Goal: Transaction & Acquisition: Purchase product/service

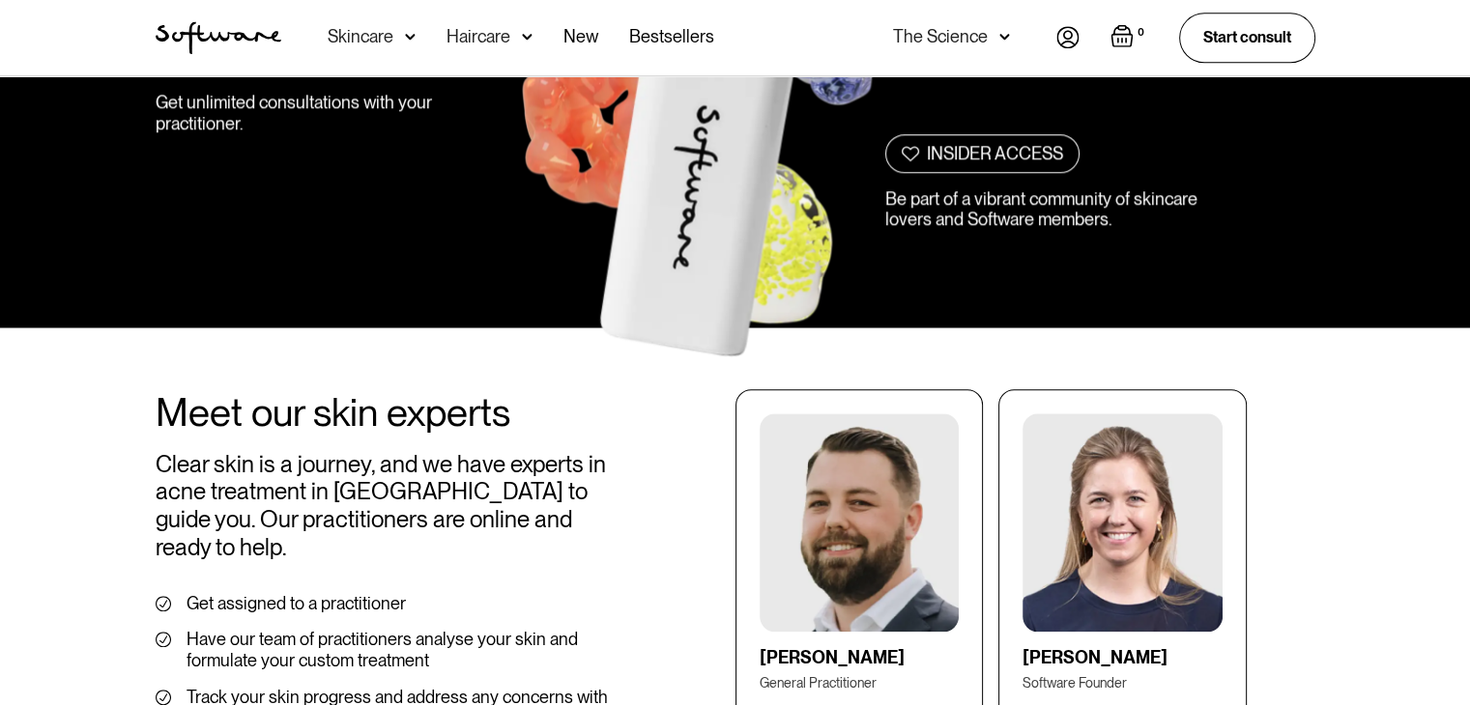
scroll to position [1836, 0]
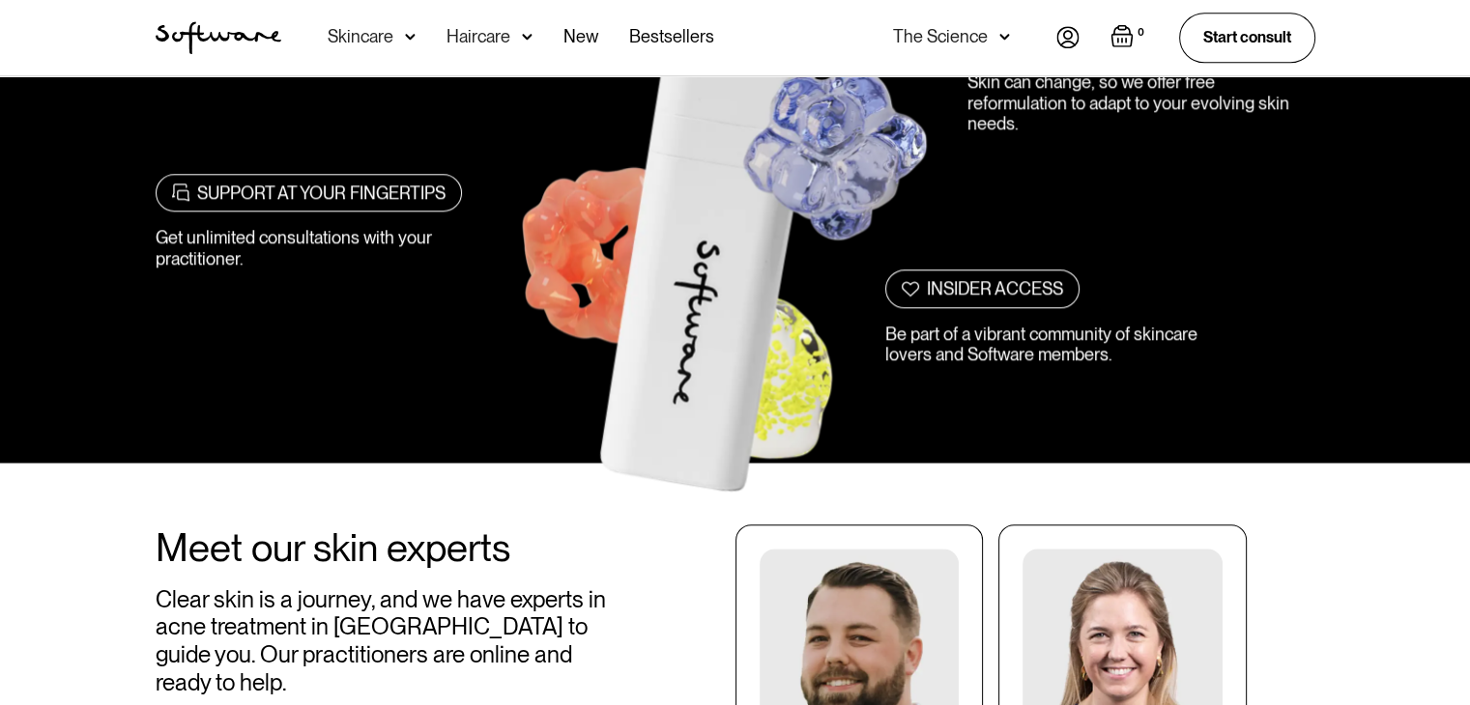
click at [1069, 41] on img at bounding box center [1067, 37] width 23 height 22
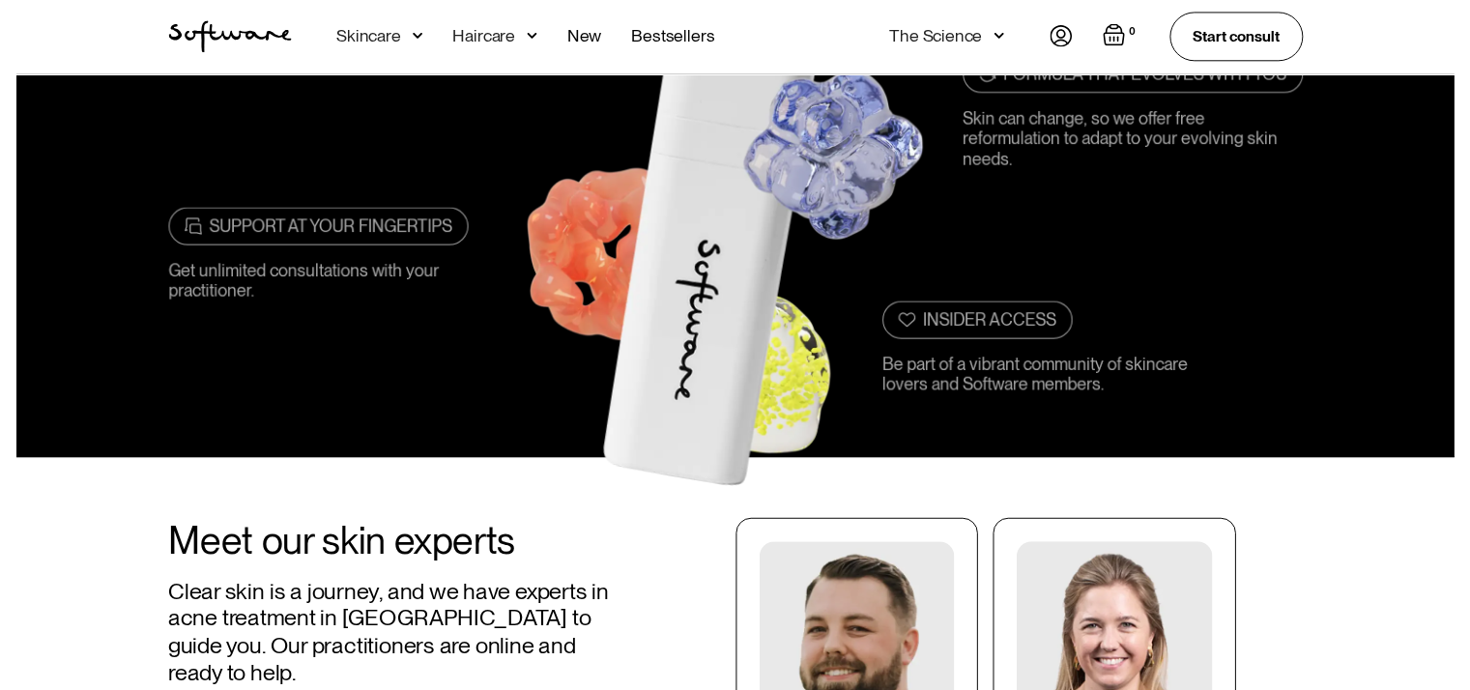
scroll to position [1731, 0]
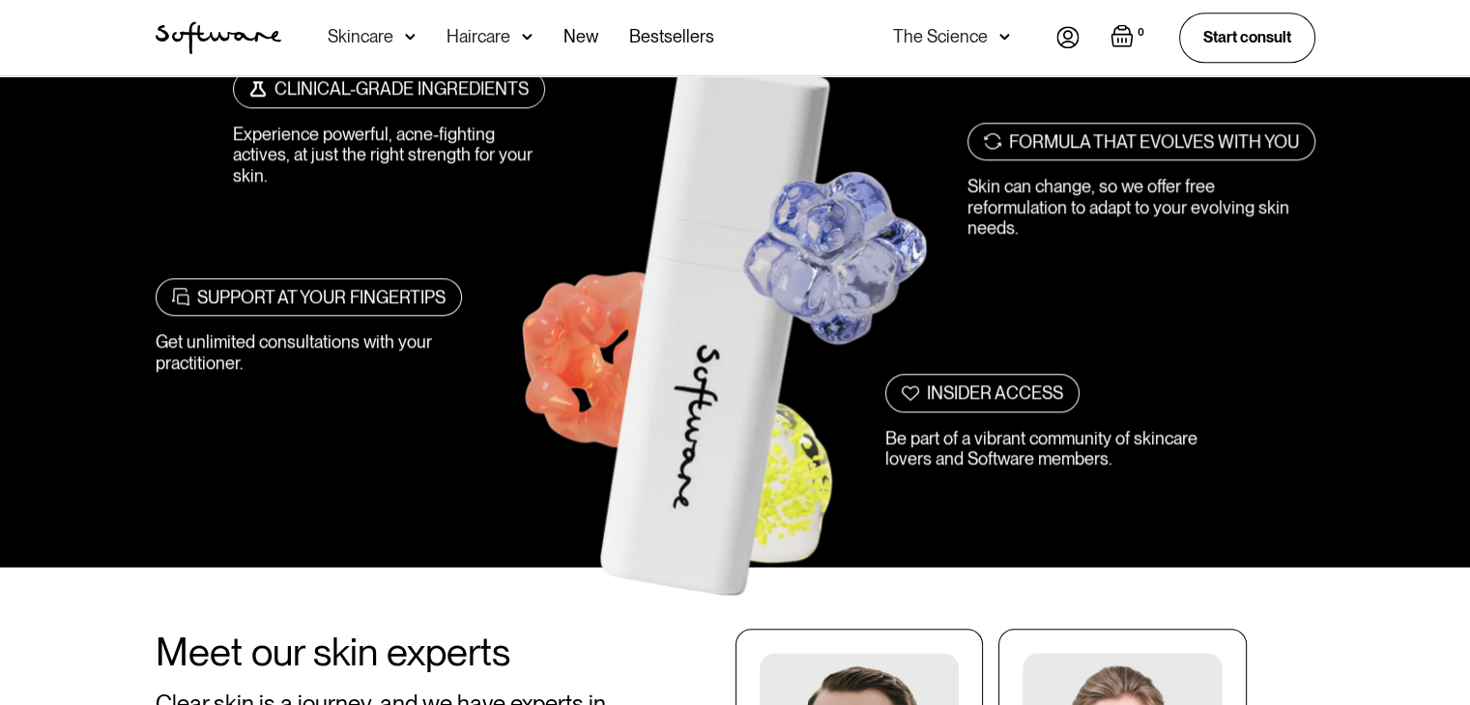
click at [1121, 28] on img "Open empty cart" at bounding box center [1121, 35] width 23 height 23
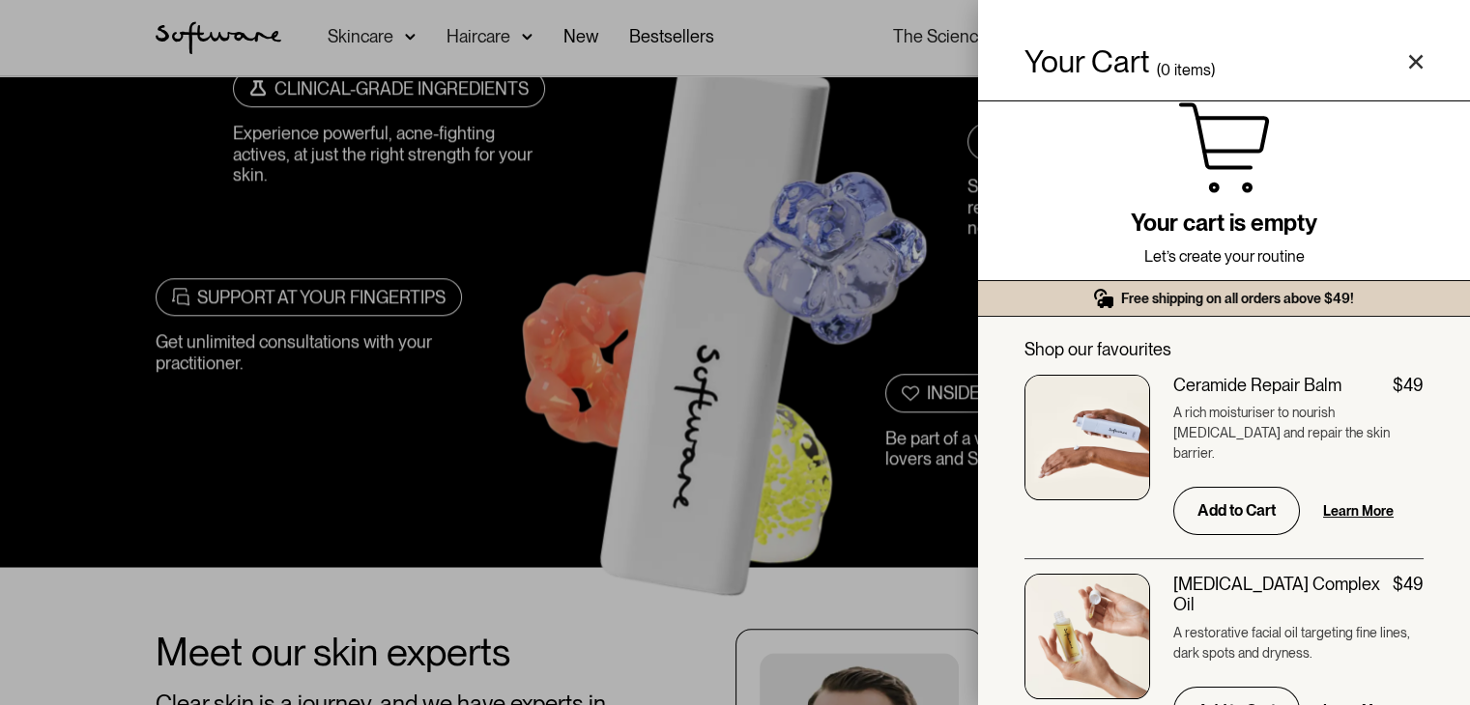
click at [301, 412] on div "Your Cart ( 0 items) Free shipping on all orders above $49! You might also be i…" at bounding box center [735, 352] width 1470 height 705
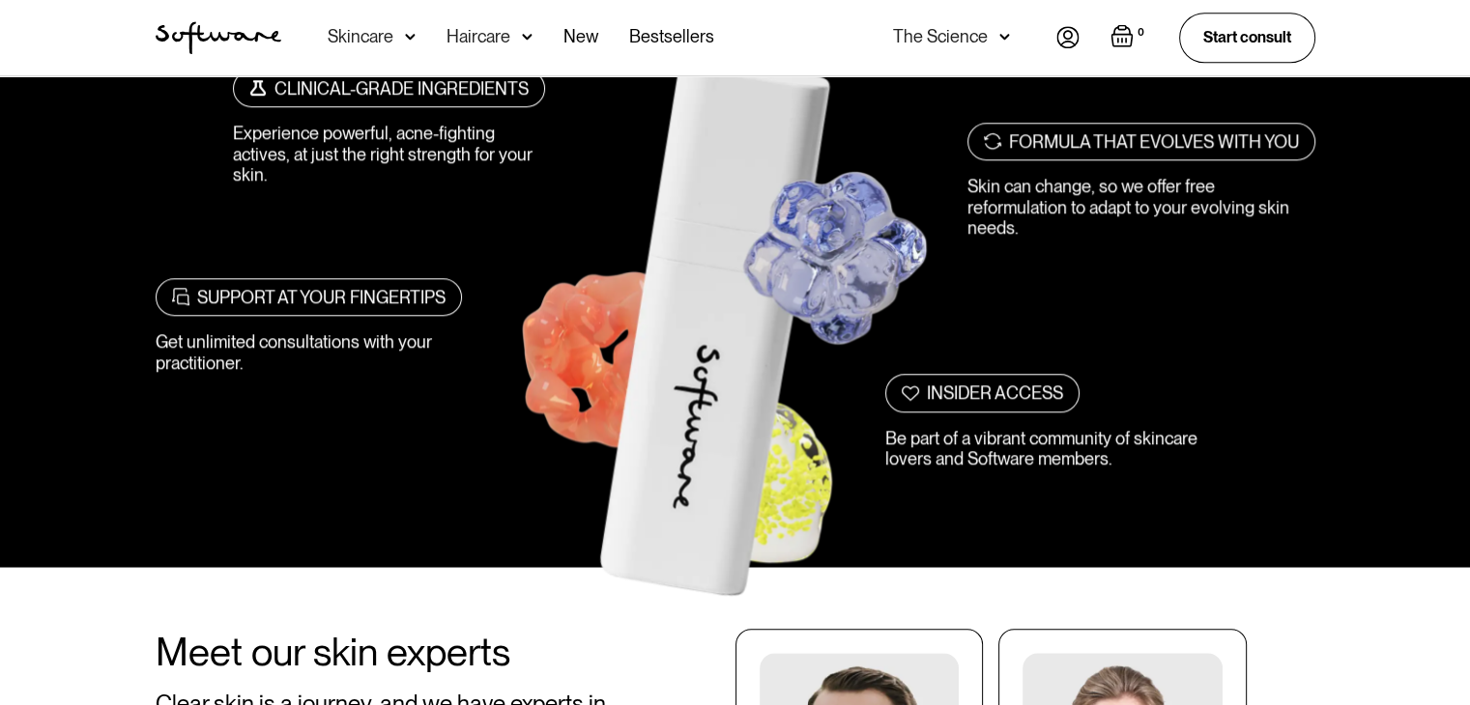
click at [510, 47] on div "Haircare" at bounding box center [489, 37] width 86 height 75
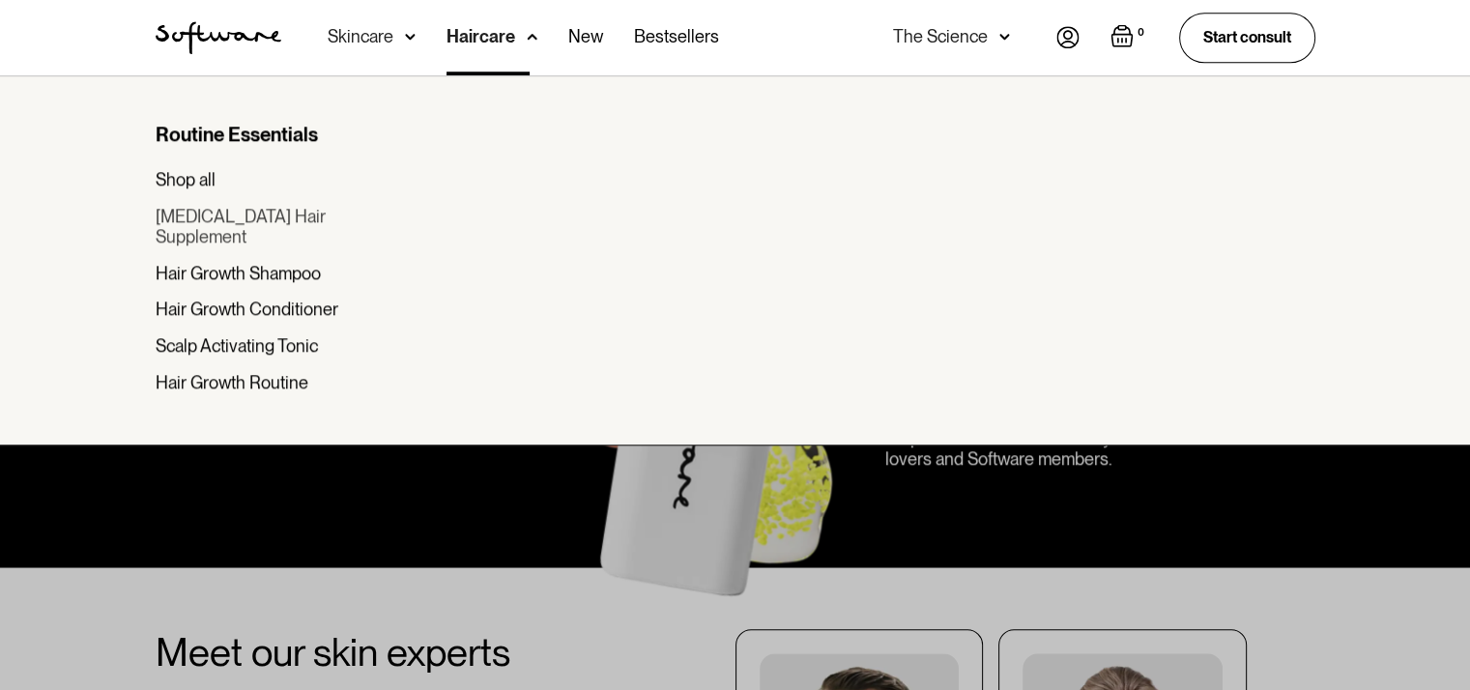
click at [294, 217] on div "[MEDICAL_DATA] Hair Supplement" at bounding box center [277, 227] width 243 height 42
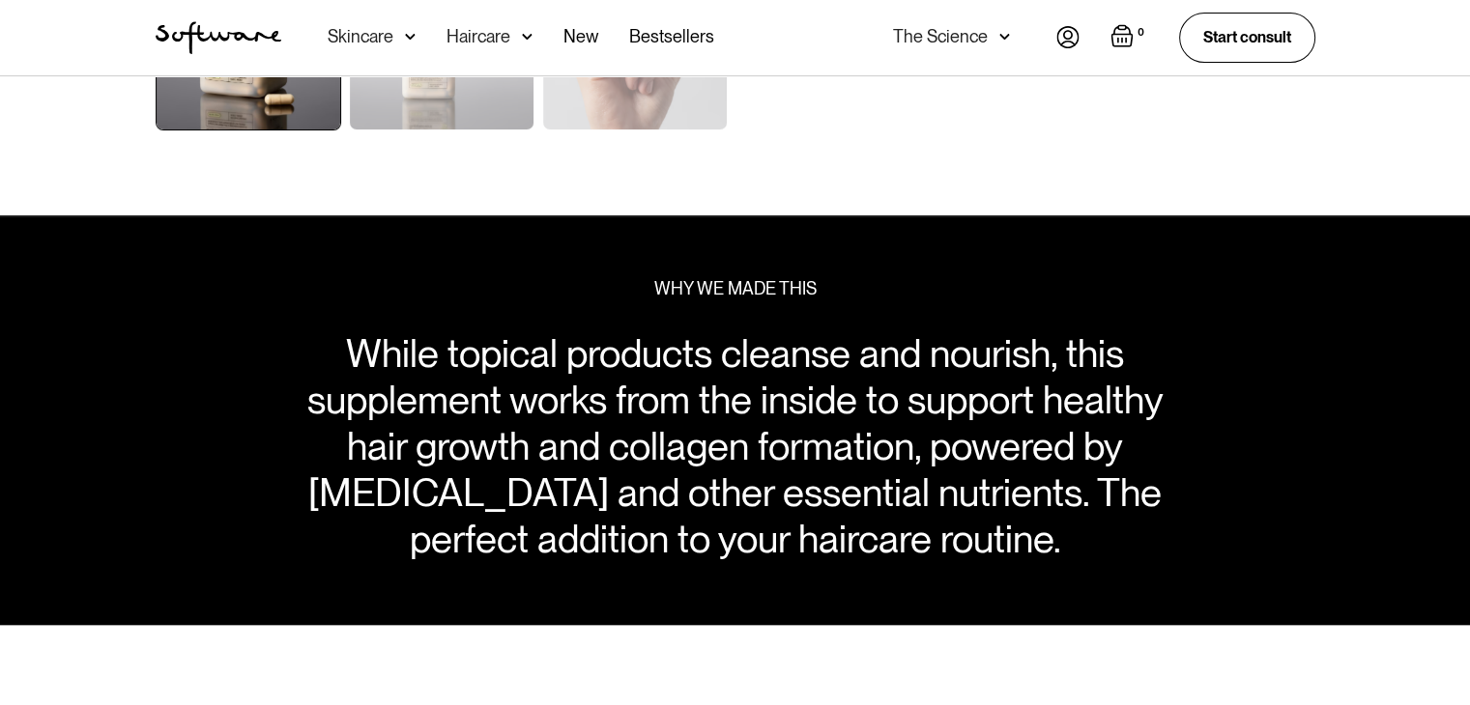
scroll to position [483, 0]
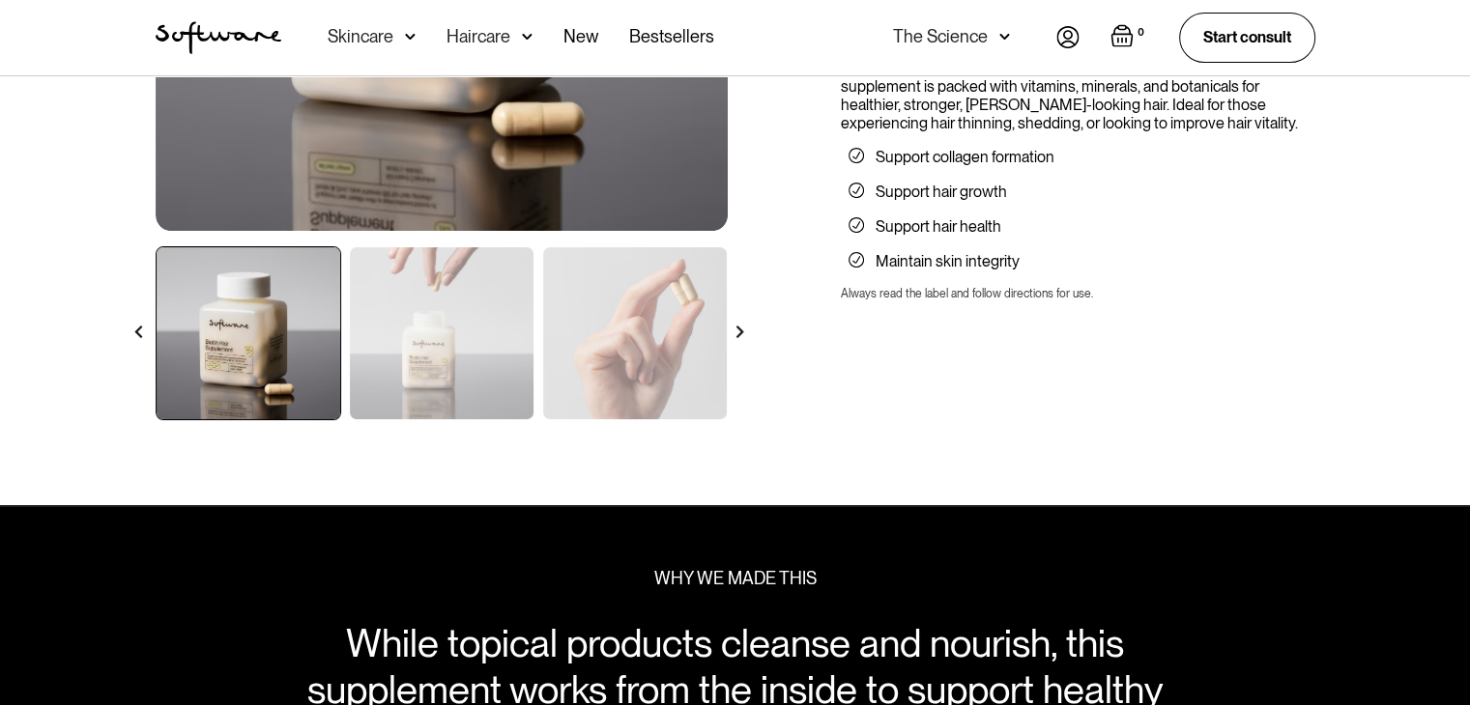
click at [738, 328] on img at bounding box center [739, 332] width 13 height 13
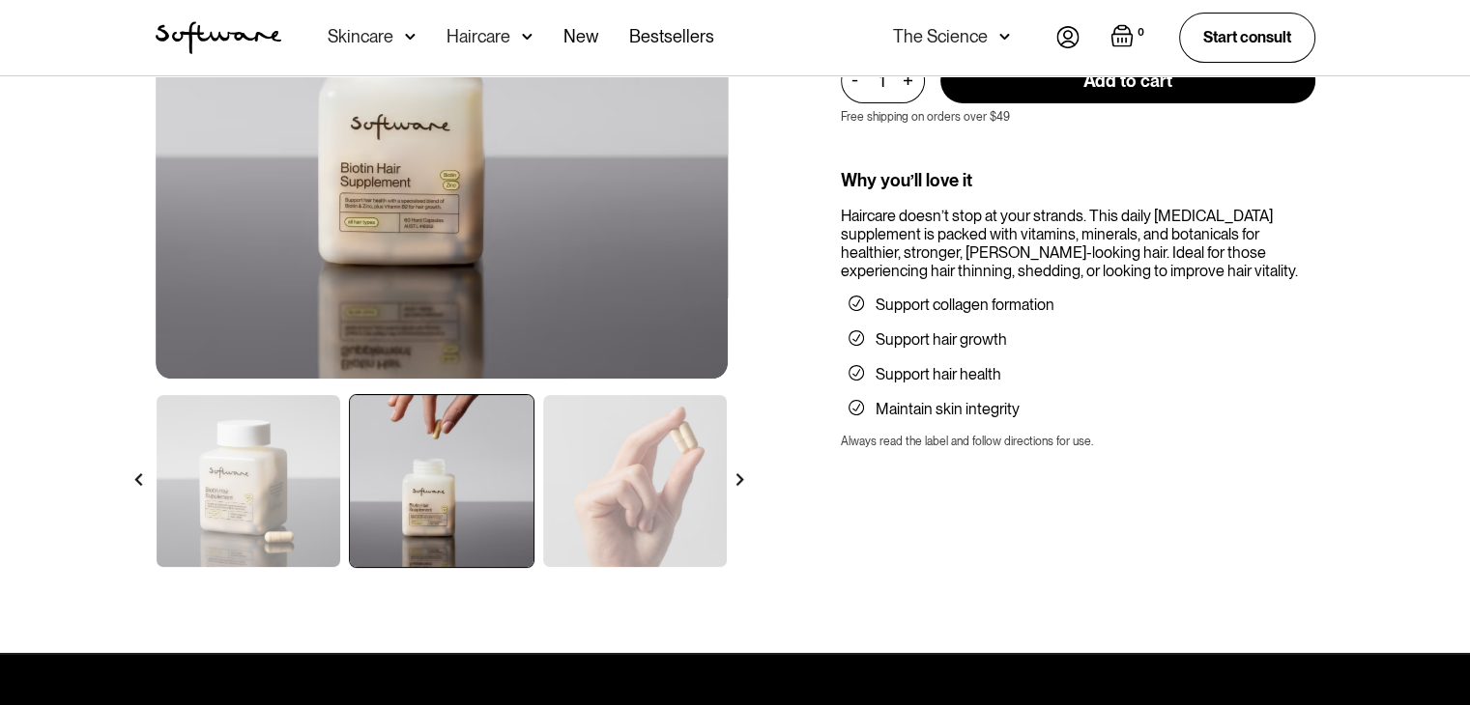
scroll to position [193, 0]
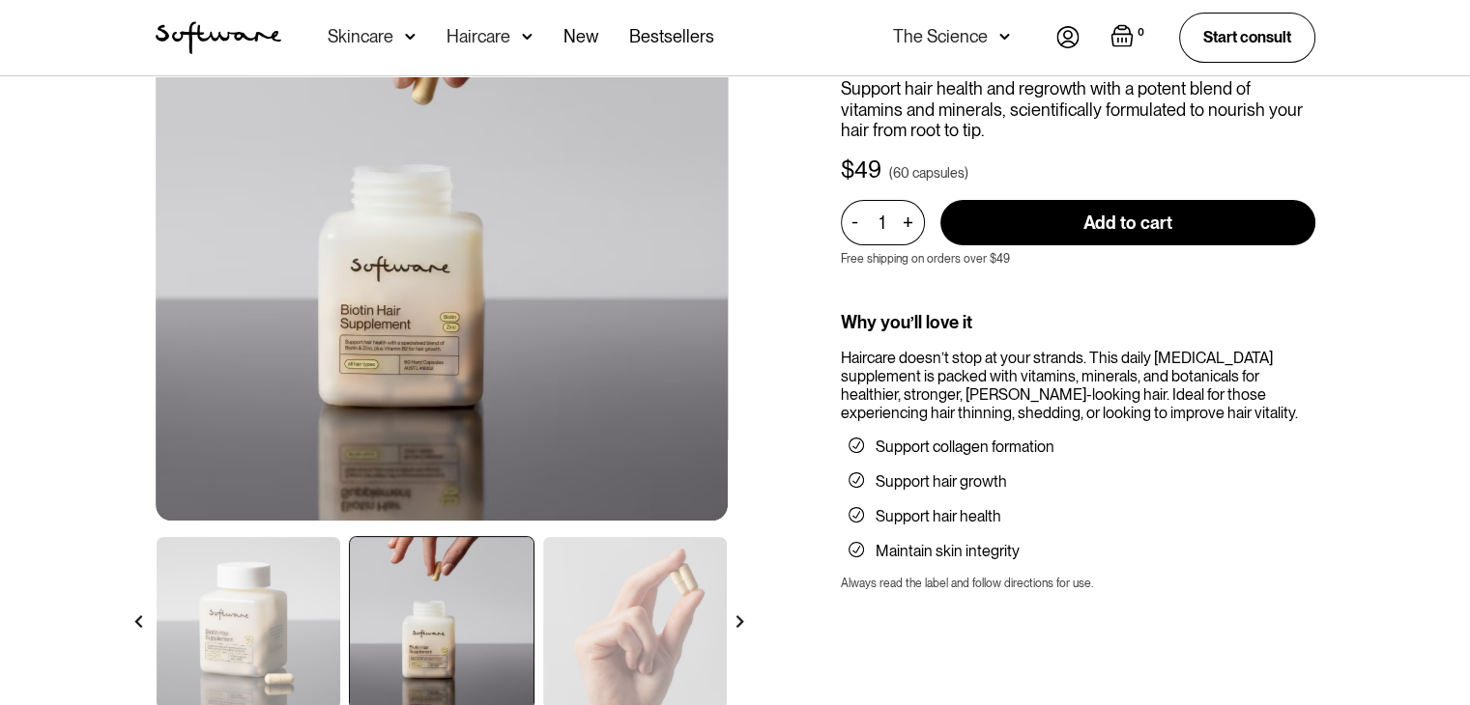
click at [743, 614] on div at bounding box center [740, 622] width 34 height 34
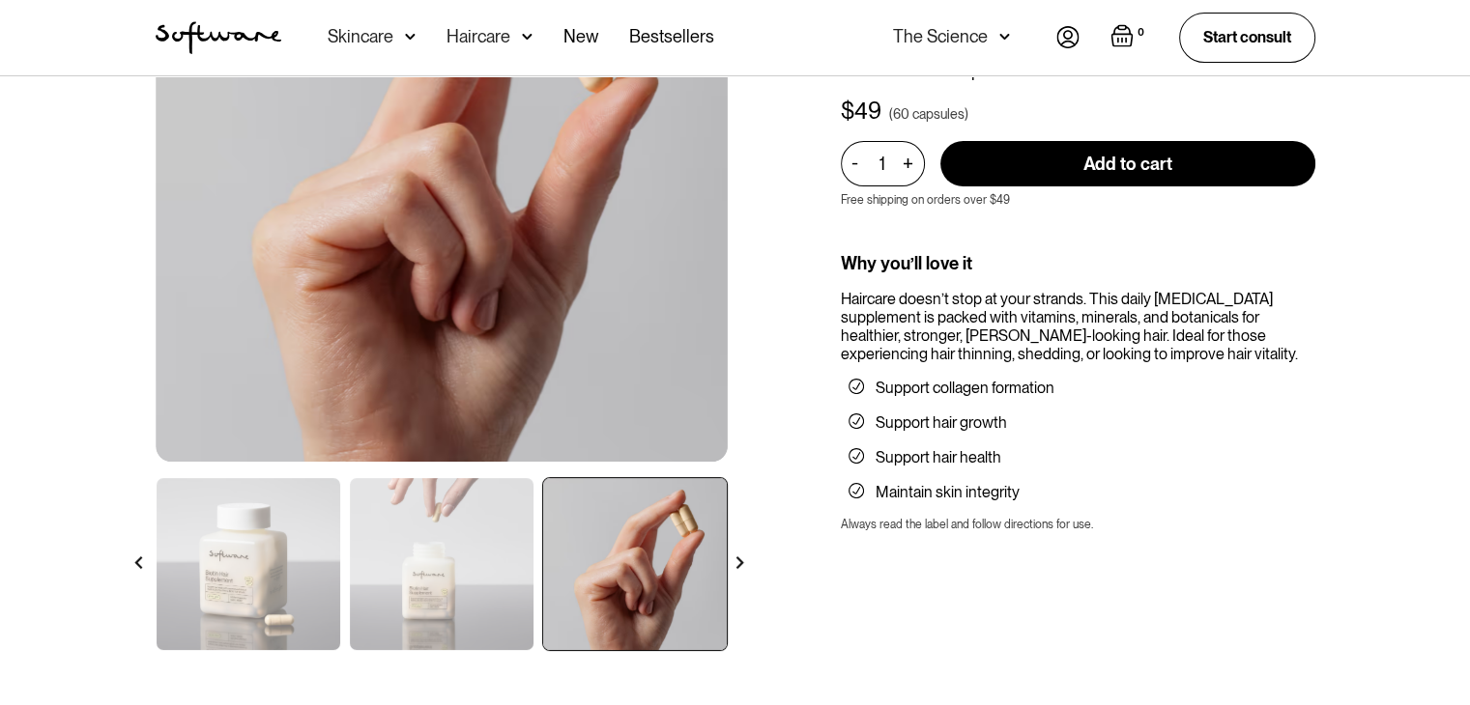
scroll to position [0, 0]
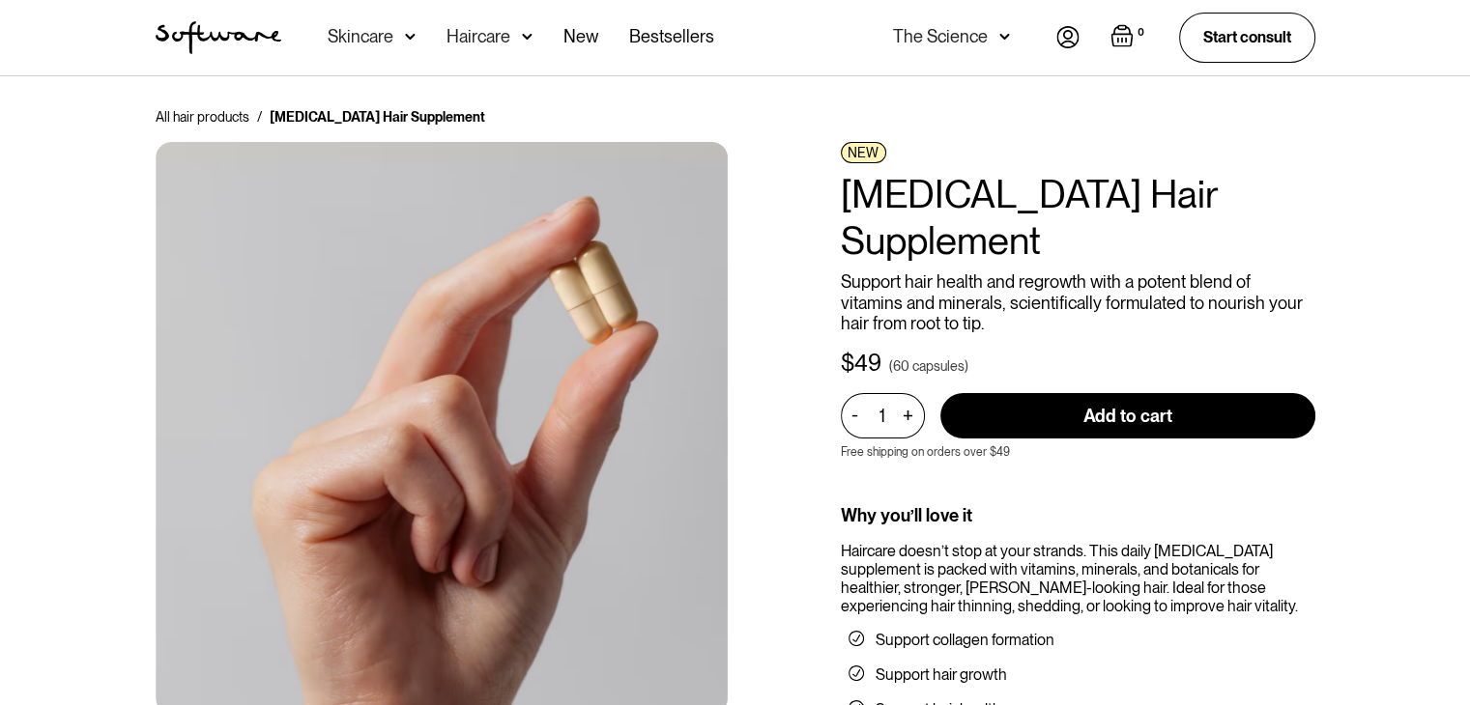
click at [324, 118] on div "[MEDICAL_DATA] Hair Supplement" at bounding box center [377, 116] width 215 height 19
click at [324, 117] on div "[MEDICAL_DATA] Hair Supplement" at bounding box center [377, 116] width 215 height 19
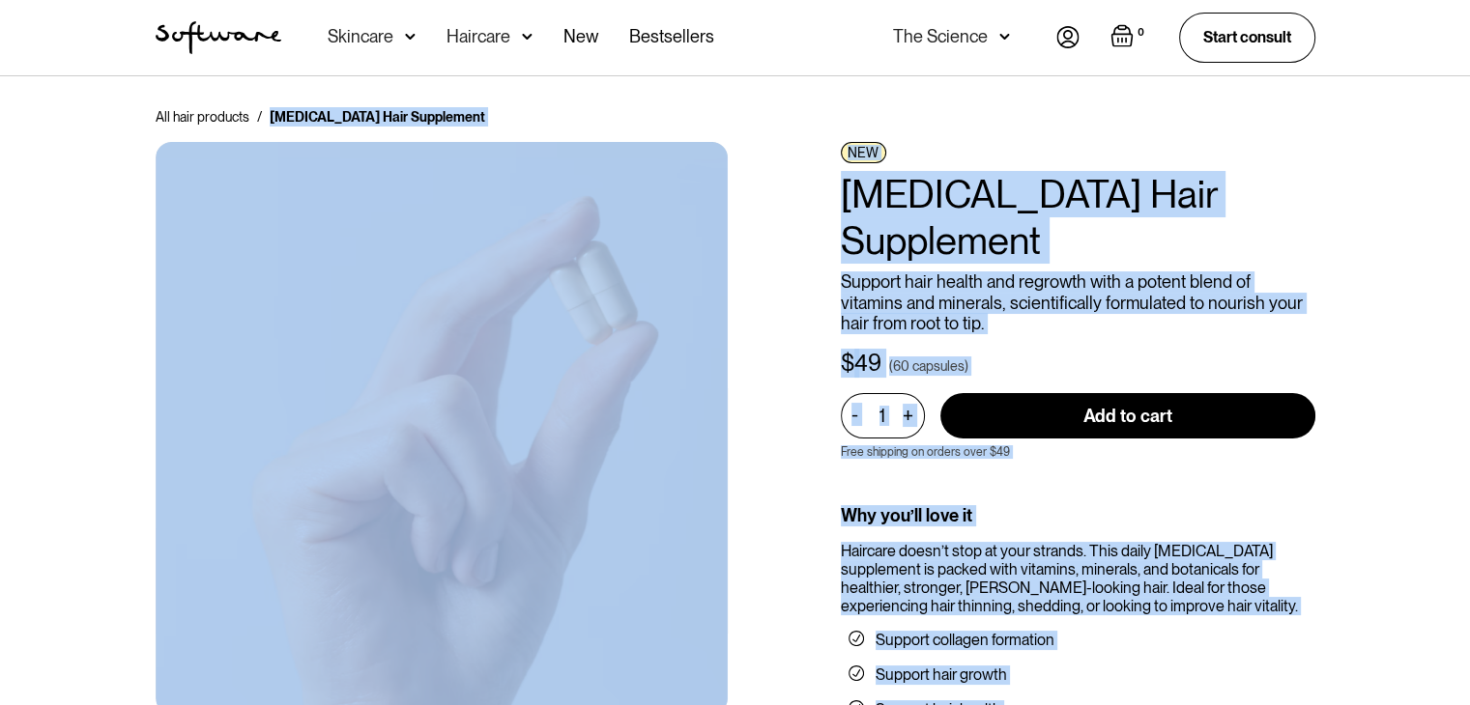
drag, startPoint x: 267, startPoint y: 117, endPoint x: 629, endPoint y: 141, distance: 363.1
click at [629, 141] on div "All hair products / Biotin Hair Supplement NEW Biotin Hair Supplement Support h…" at bounding box center [735, 516] width 1206 height 819
click at [357, 122] on div "[MEDICAL_DATA] Hair Supplement" at bounding box center [377, 116] width 215 height 19
click at [277, 119] on div "[MEDICAL_DATA] Hair Supplement" at bounding box center [377, 116] width 215 height 19
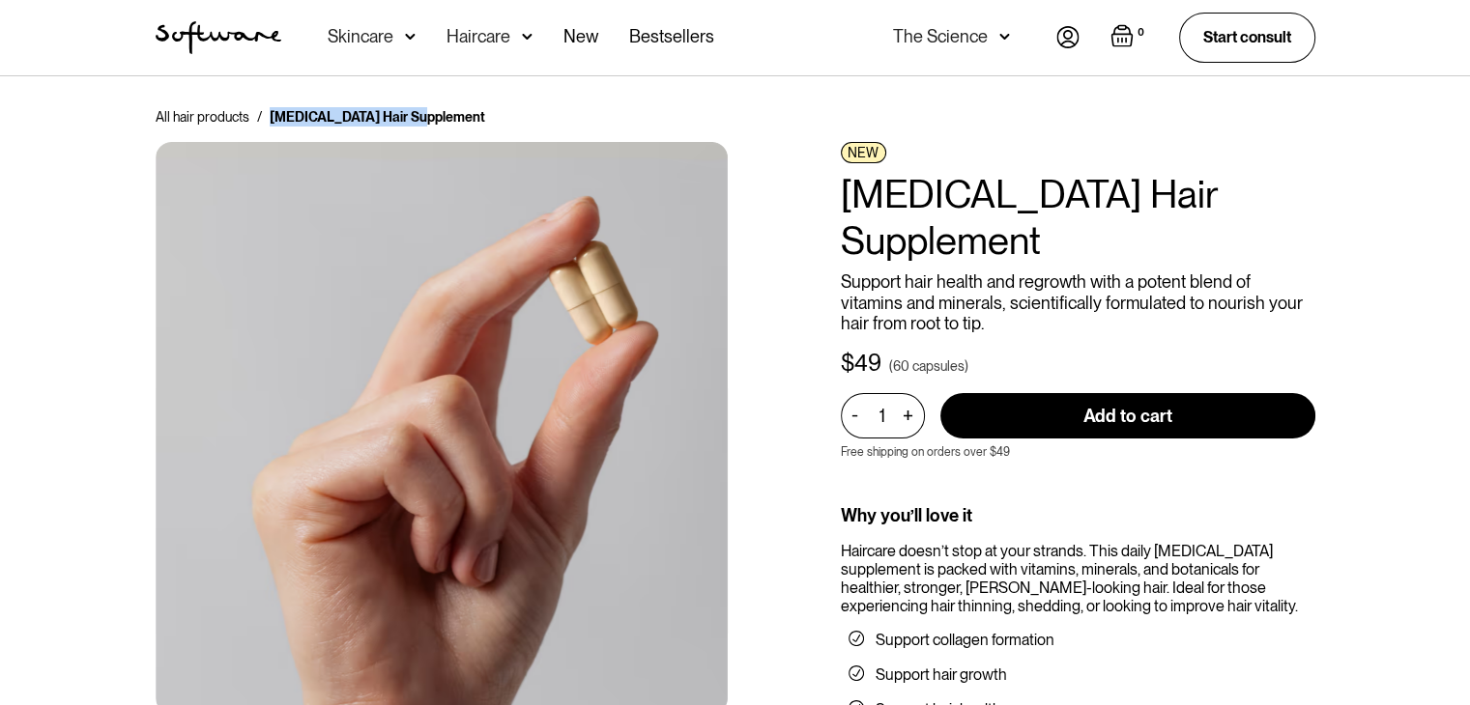
drag, startPoint x: 270, startPoint y: 121, endPoint x: 456, endPoint y: 122, distance: 186.5
click at [456, 122] on div "All hair products / Biotin Hair Supplement" at bounding box center [735, 116] width 1159 height 19
copy div "[MEDICAL_DATA] Hair Supplement"
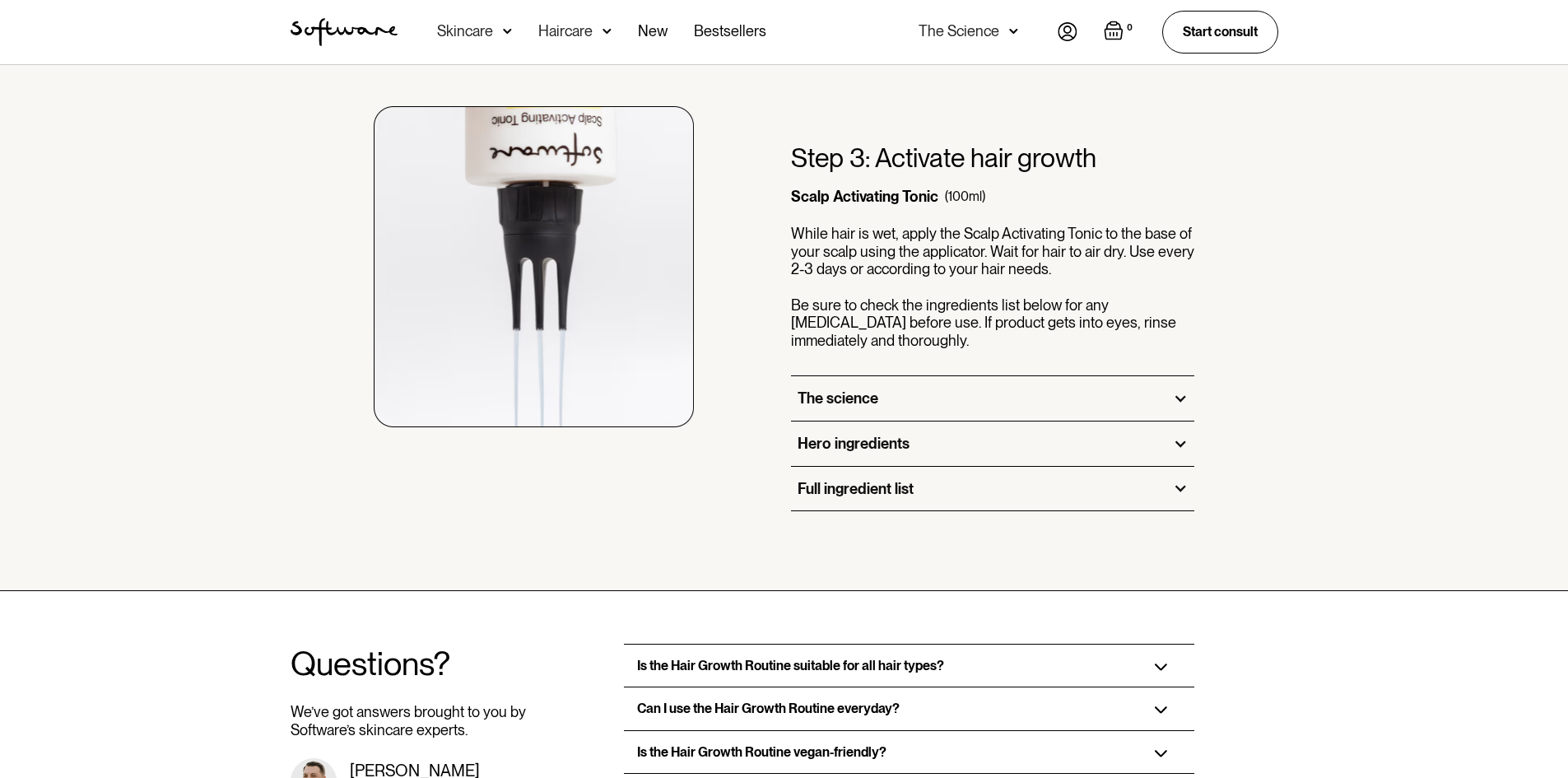
scroll to position [2141, 0]
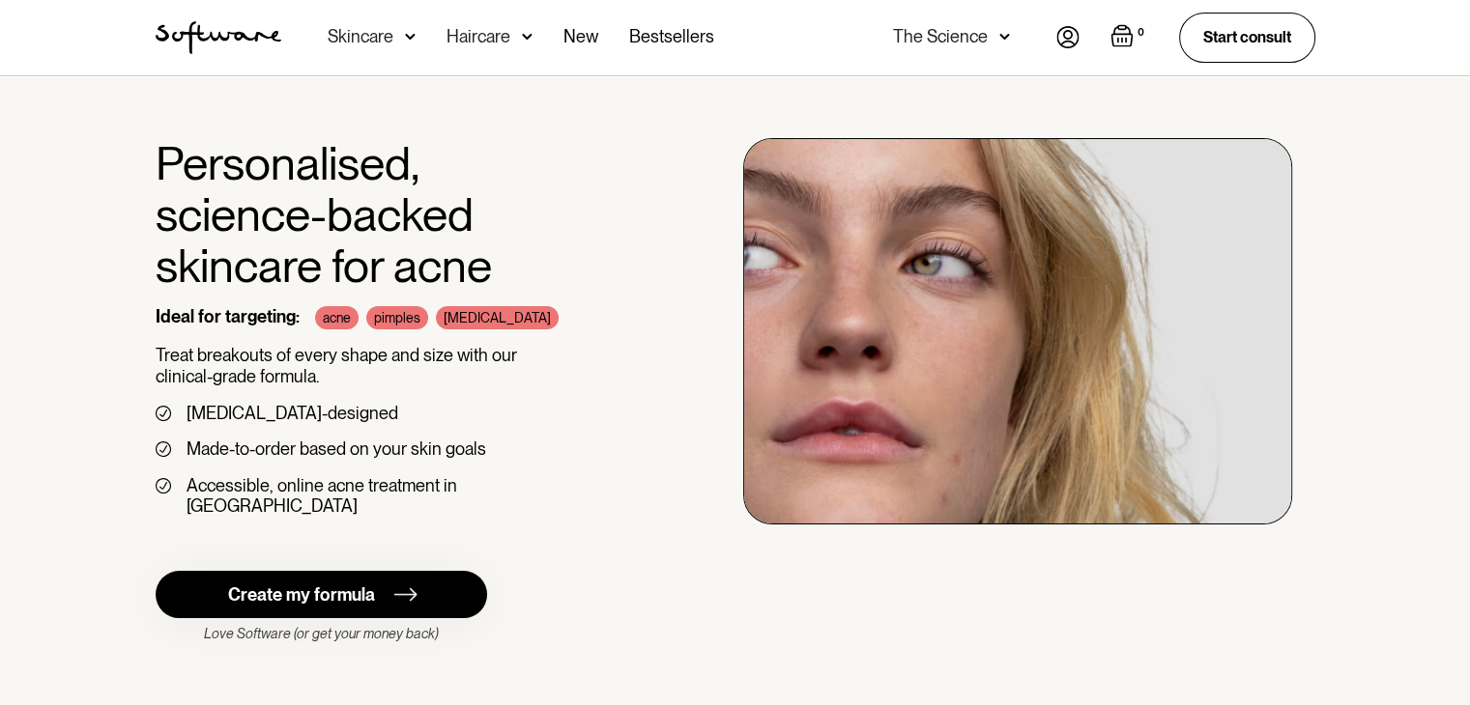
click at [1128, 35] on img "Open empty cart" at bounding box center [1121, 35] width 23 height 23
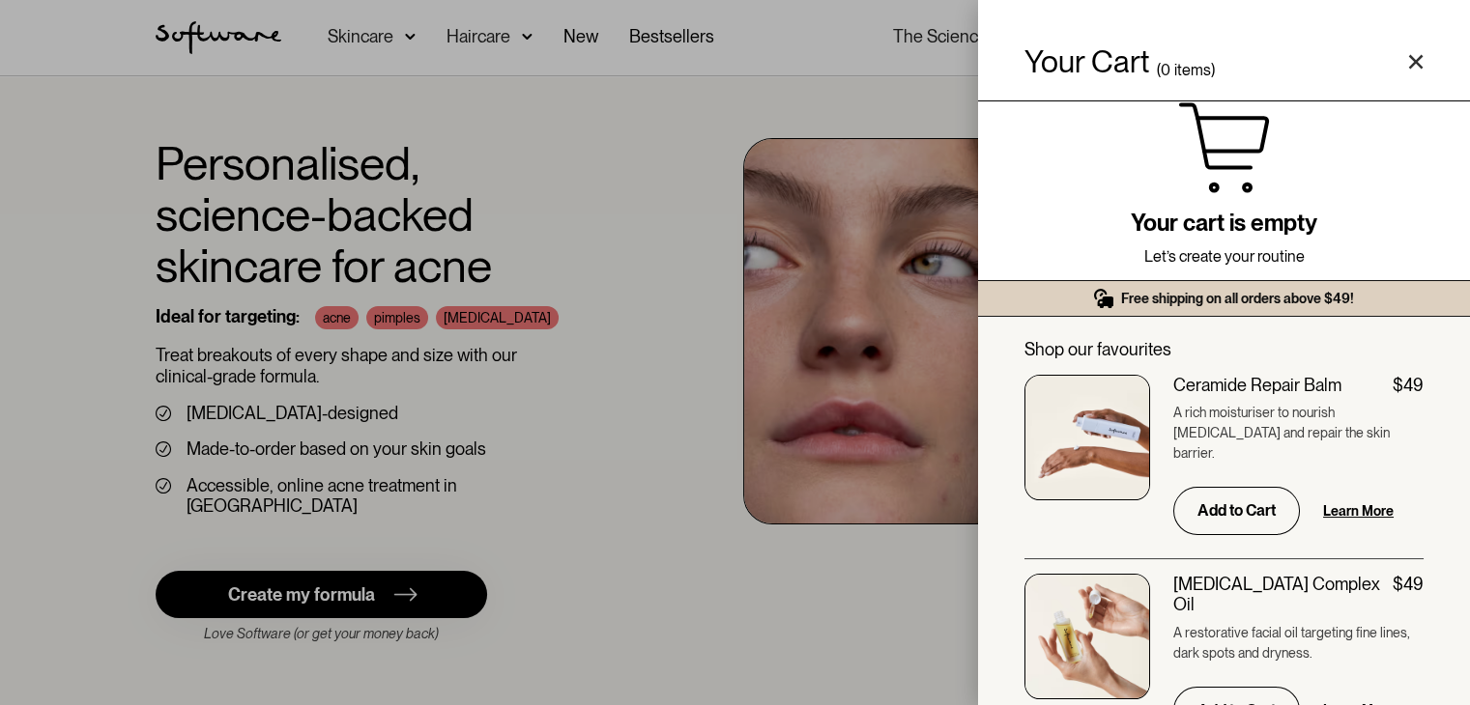
click at [1412, 51] on div "Your Cart ( 0 items)" at bounding box center [1223, 61] width 399 height 31
click at [1417, 62] on icon "Close cart" at bounding box center [1415, 61] width 15 height 15
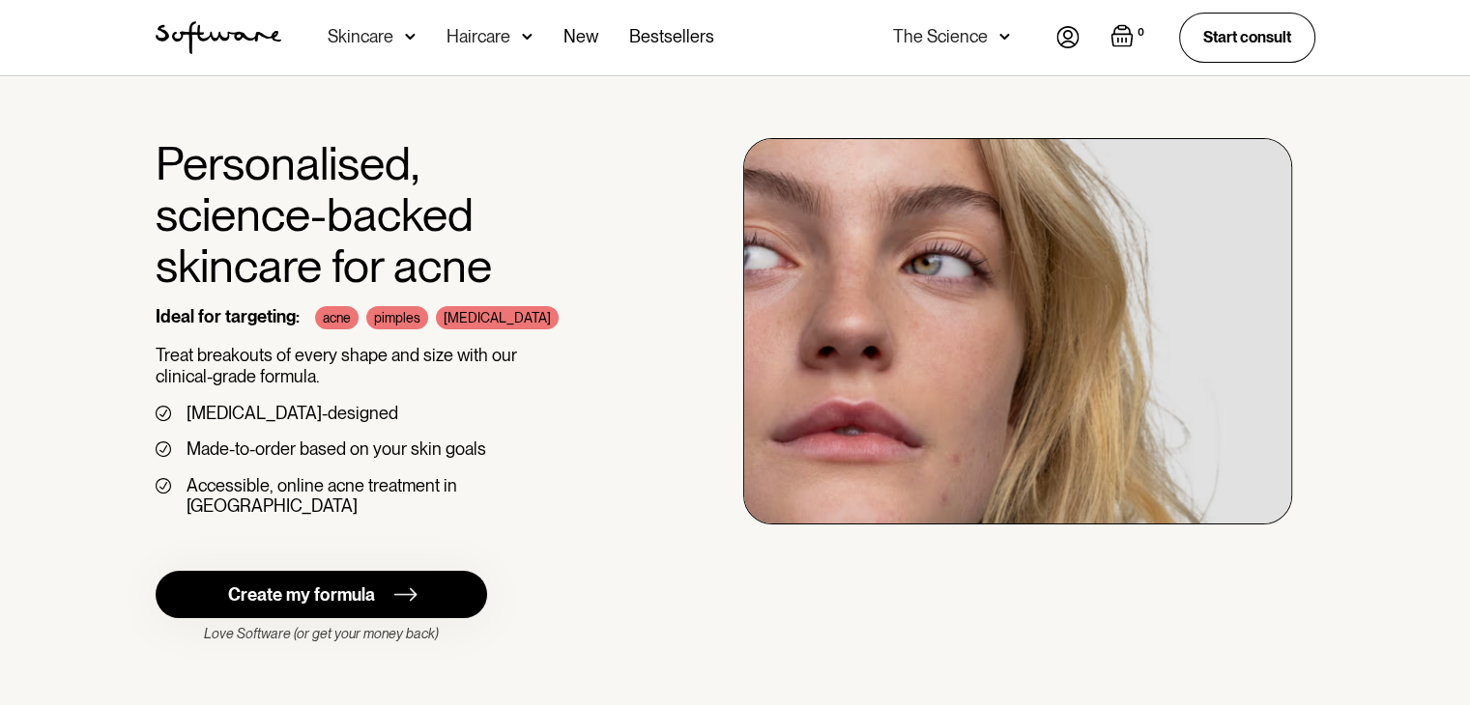
click at [410, 34] on img at bounding box center [410, 36] width 11 height 19
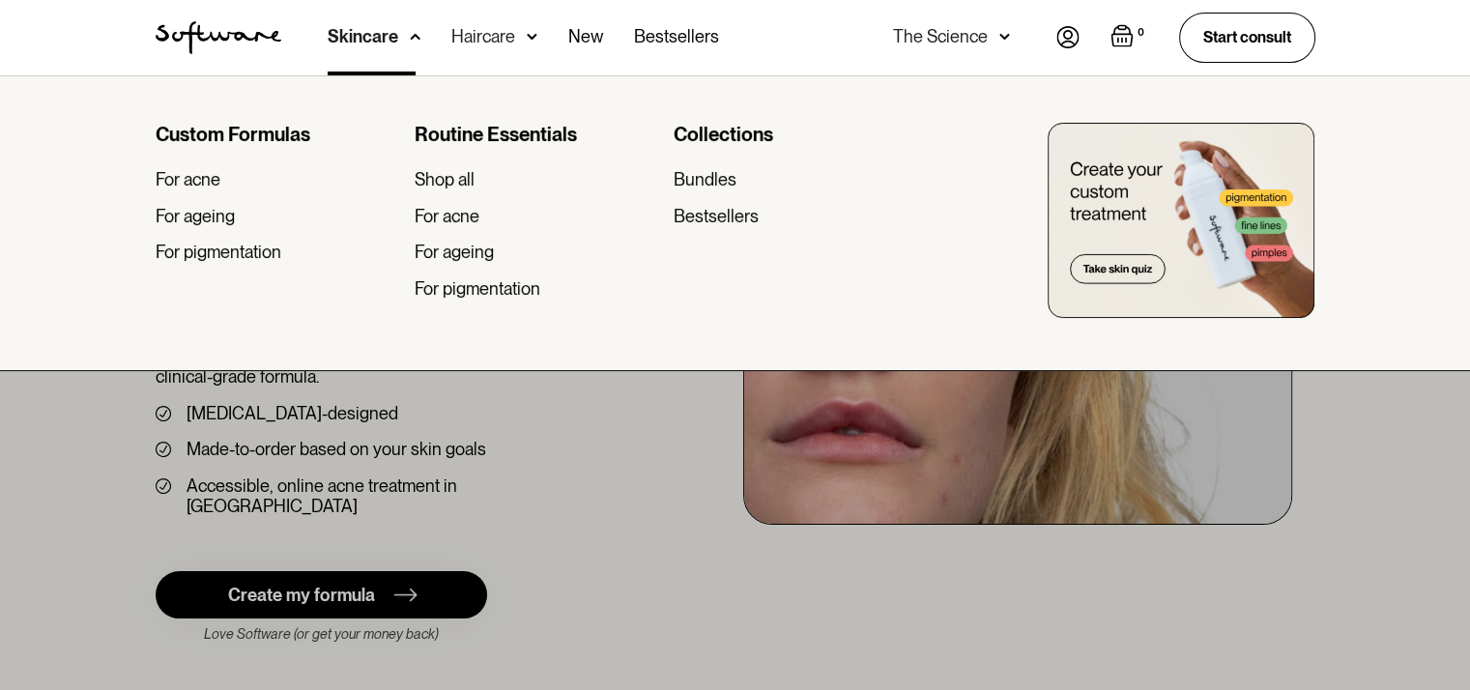
click at [527, 41] on img at bounding box center [532, 36] width 11 height 19
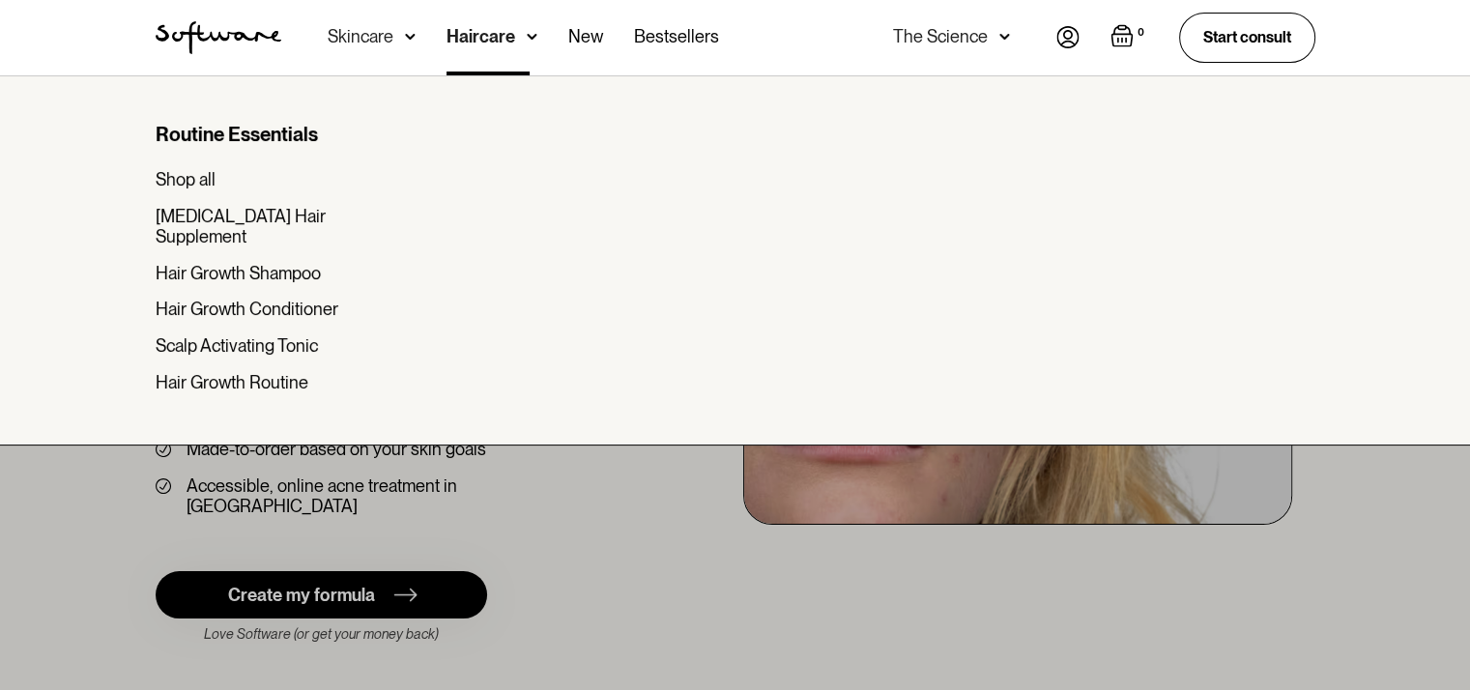
click at [394, 38] on div "Skincare" at bounding box center [372, 37] width 88 height 75
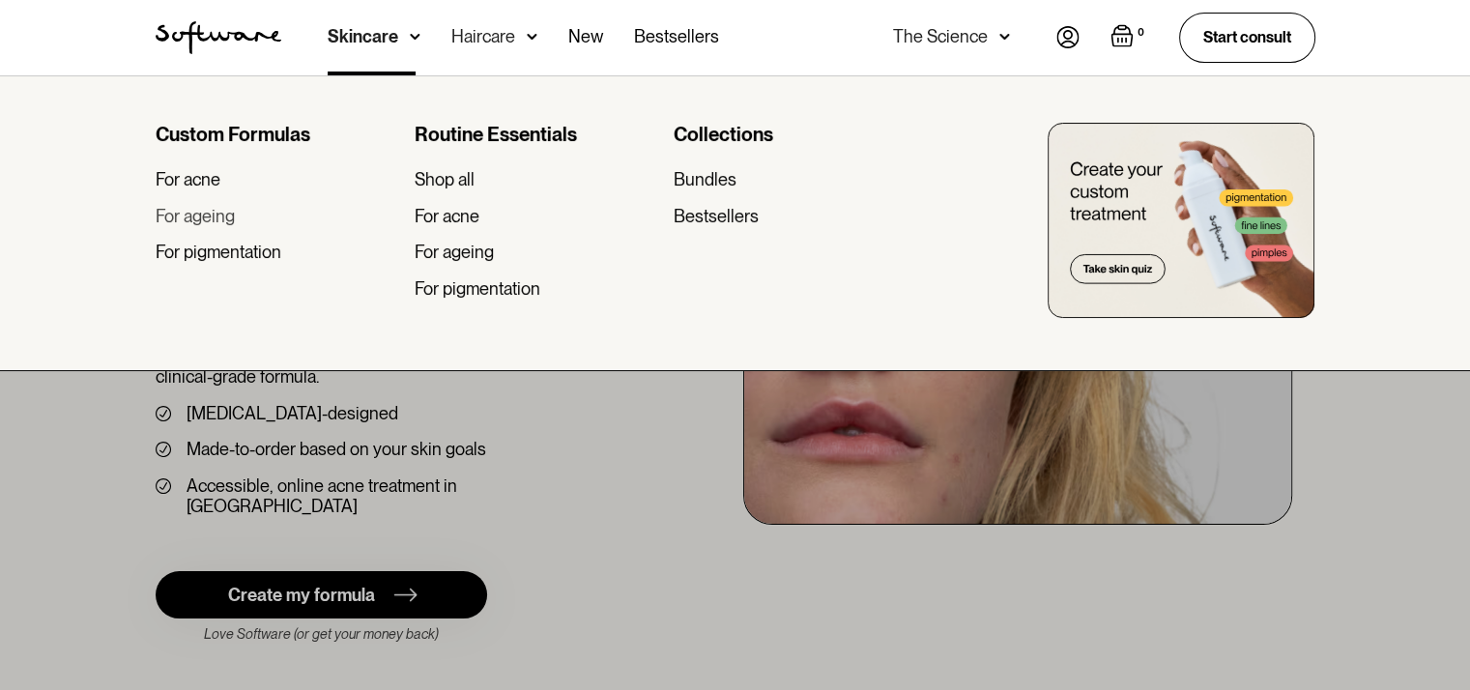
click at [214, 210] on div "For ageing" at bounding box center [195, 216] width 79 height 21
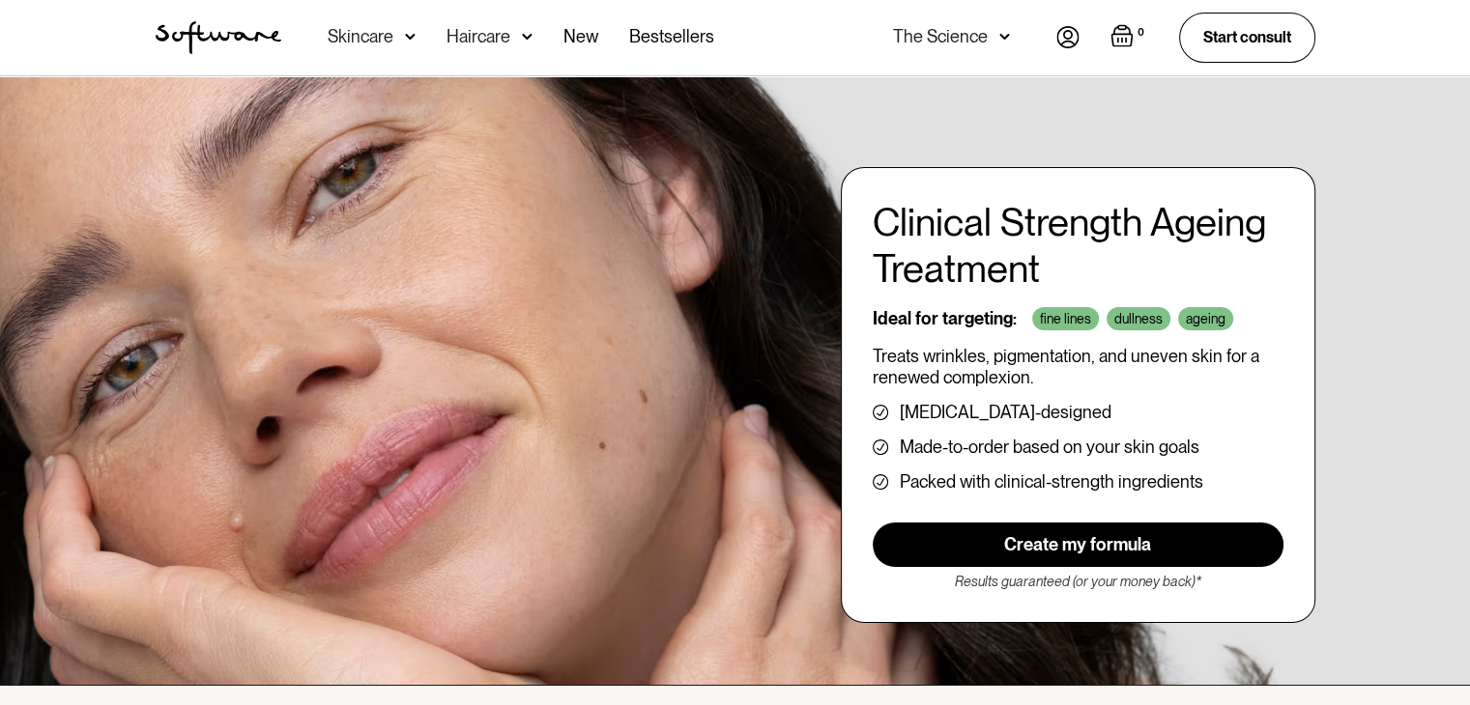
click at [972, 126] on div "Clinical Strength Ageing Treatment Ideal for targeting: fine lines dullness age…" at bounding box center [735, 381] width 1470 height 610
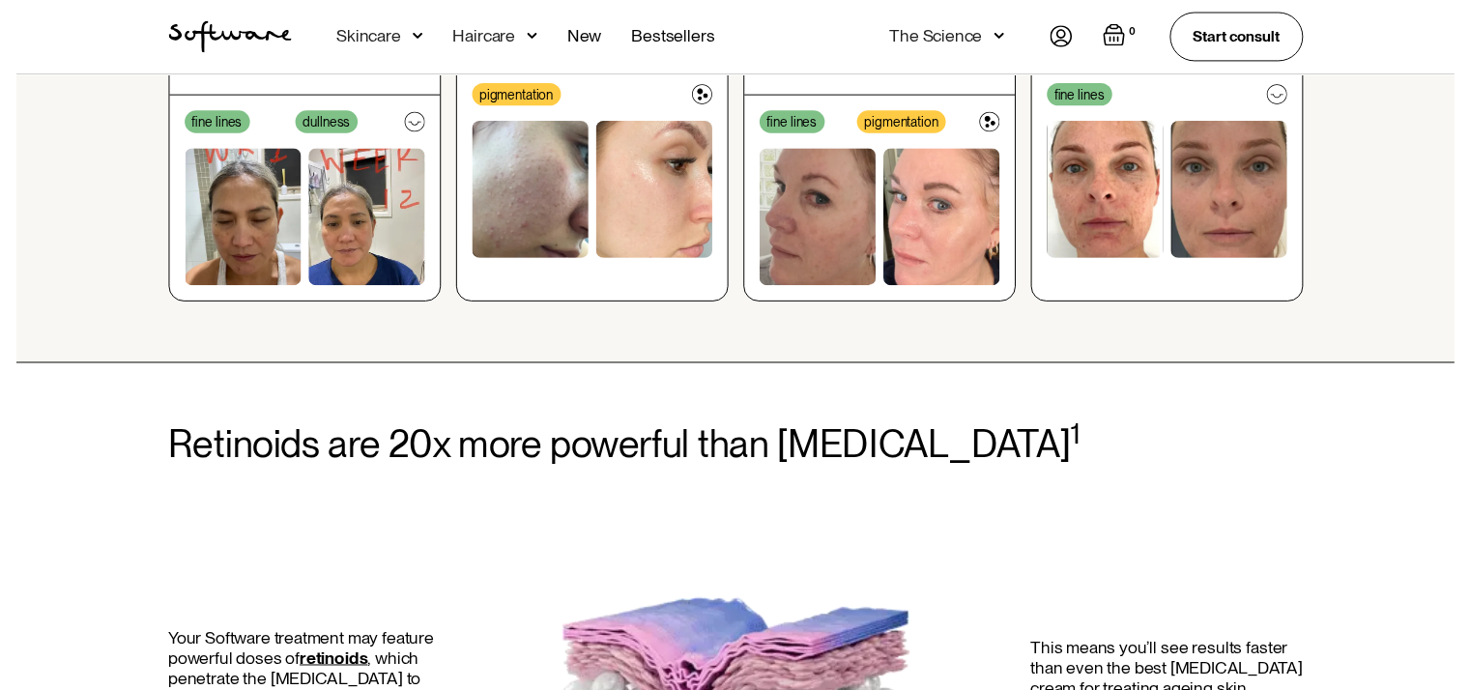
scroll to position [870, 0]
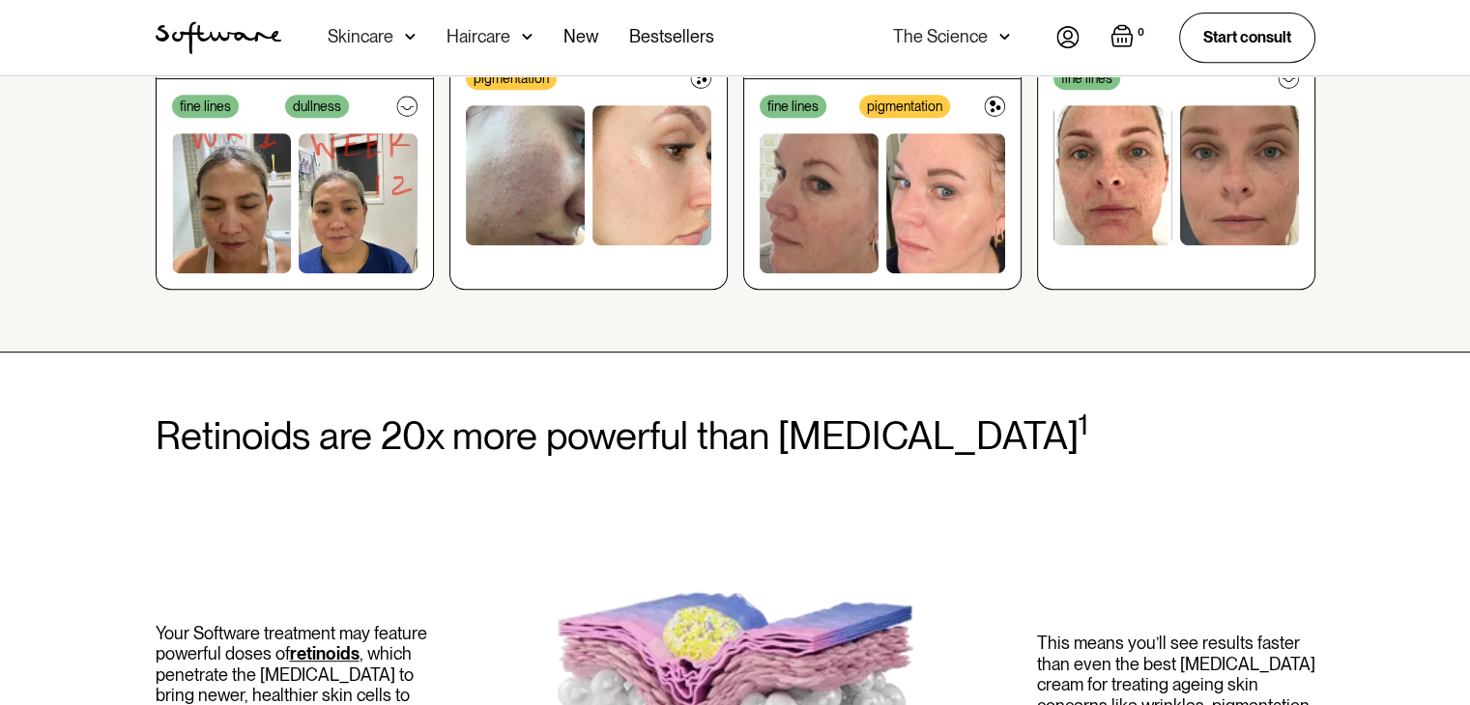
click at [416, 30] on div "Acne Ageing Pigmentation Everyday care Hair Loss Learn Skincare Custom Formulas…" at bounding box center [521, 37] width 386 height 75
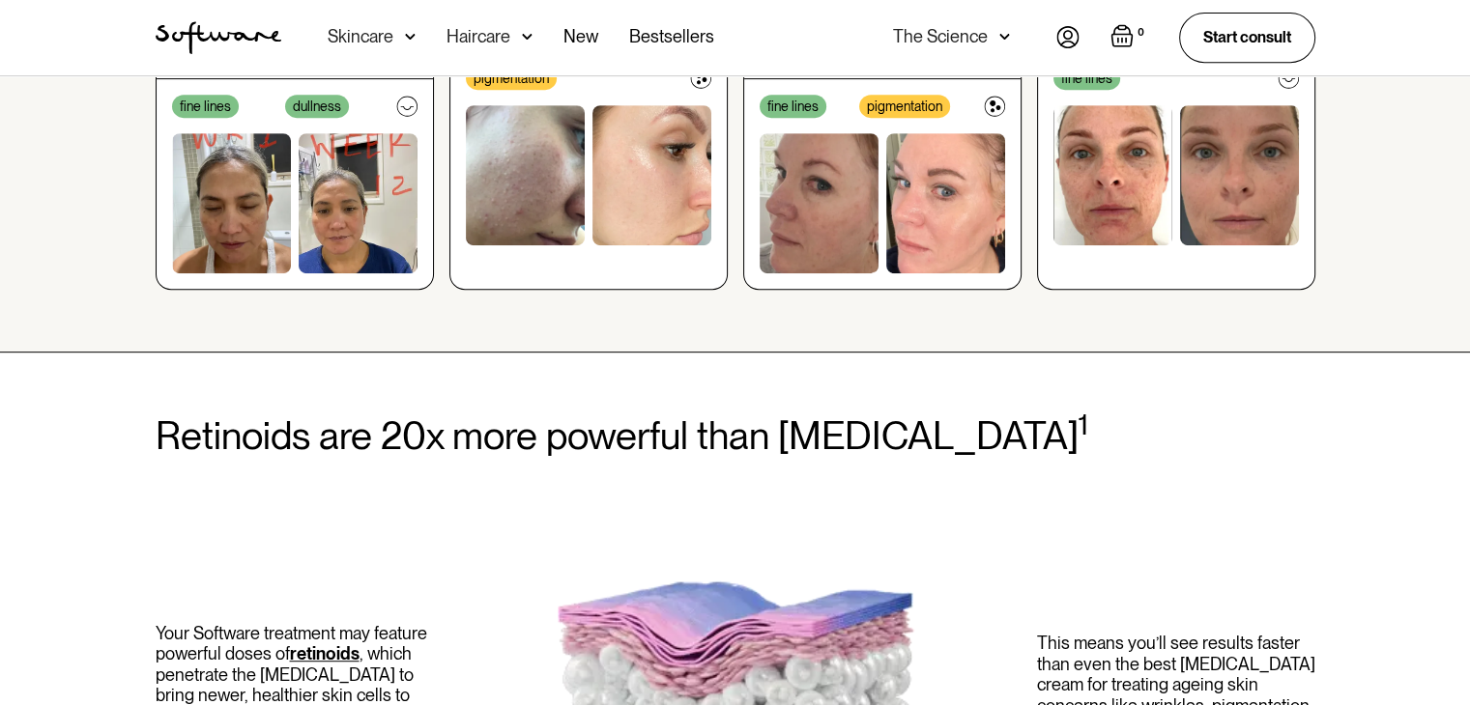
click at [406, 40] on img at bounding box center [410, 36] width 11 height 19
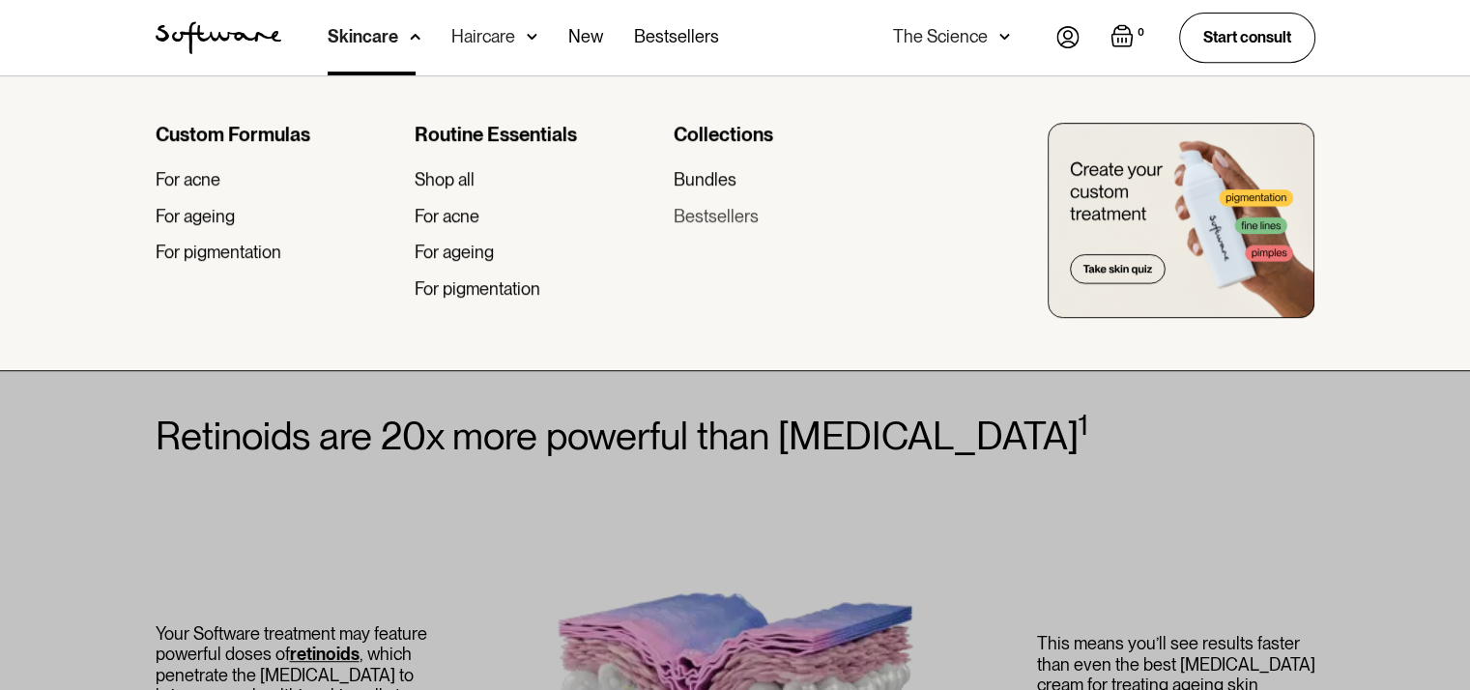
click at [720, 218] on div "Bestsellers" at bounding box center [715, 216] width 85 height 21
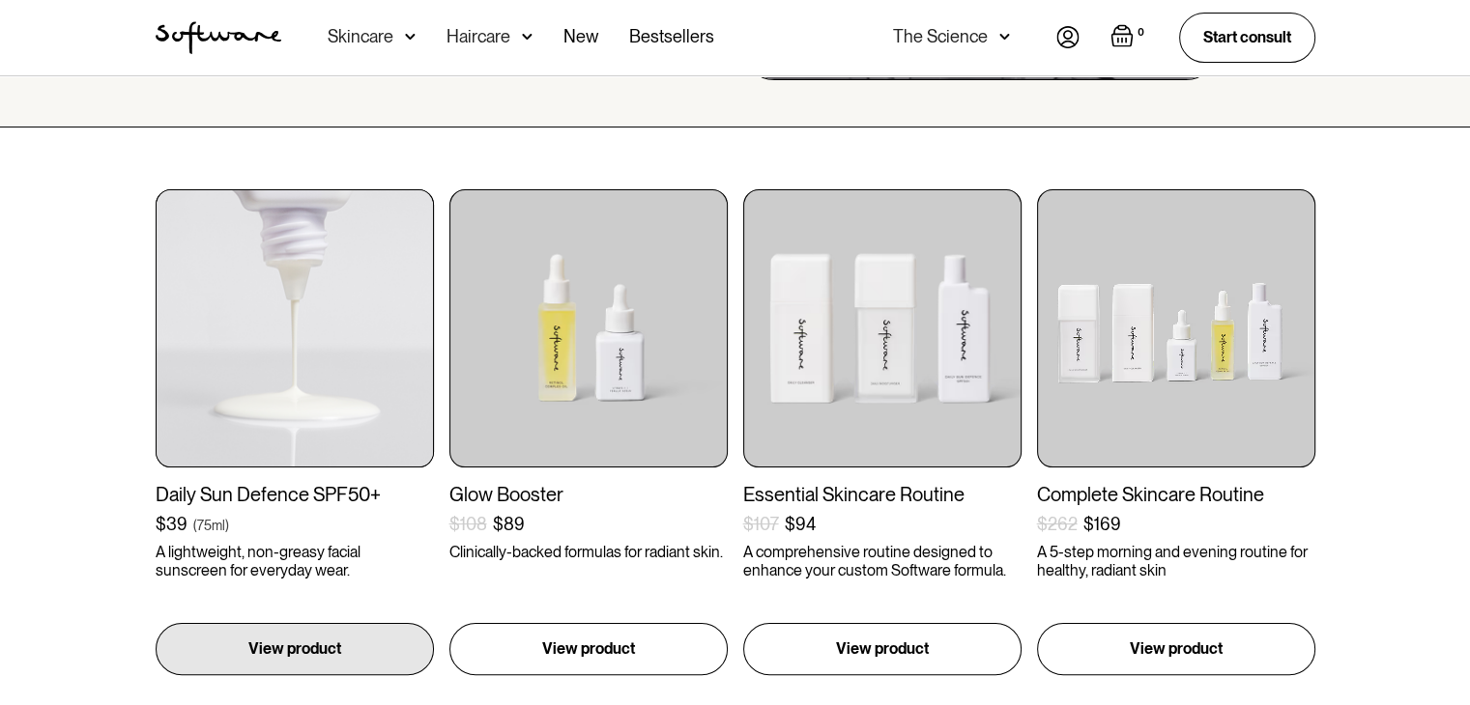
scroll to position [963, 0]
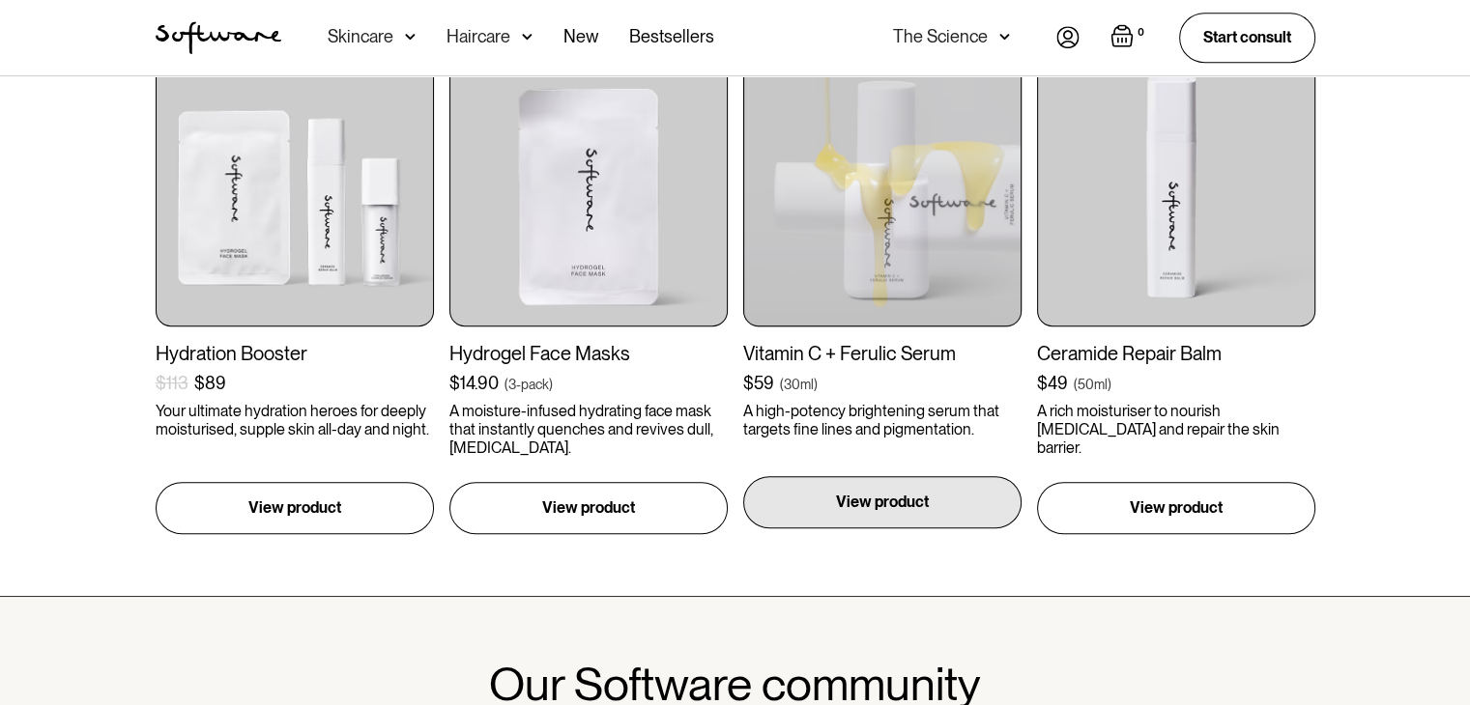
click at [895, 528] on div "Vitamin C + Ferulic Serum $59 ( 30ml ) A high-potency brightening serum that ta…" at bounding box center [882, 291] width 278 height 486
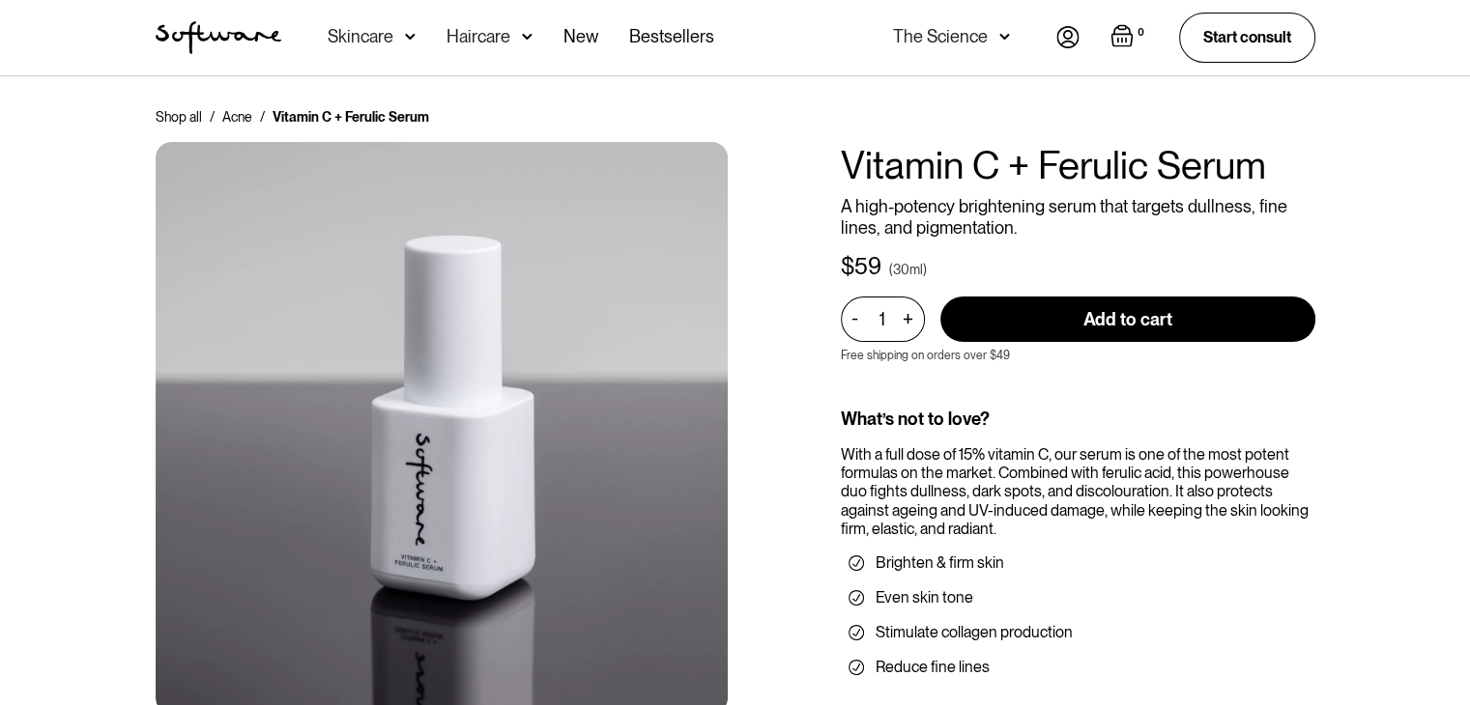
click at [953, 156] on h1 "Vitamin C + Ferulic Serum" at bounding box center [1078, 165] width 474 height 46
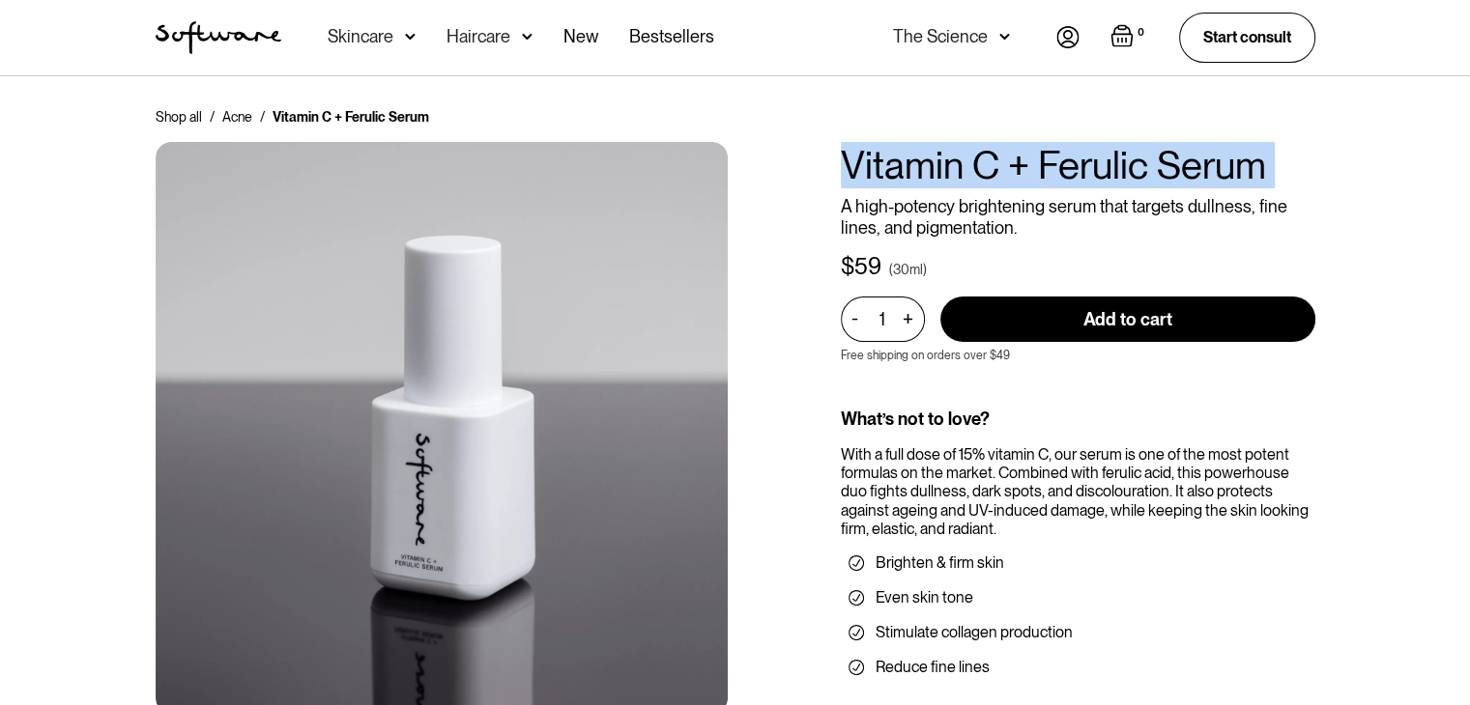
click at [953, 156] on h1 "Vitamin C + Ferulic Serum" at bounding box center [1078, 165] width 474 height 46
copy h1 "Vitamin C + Ferulic Serum"
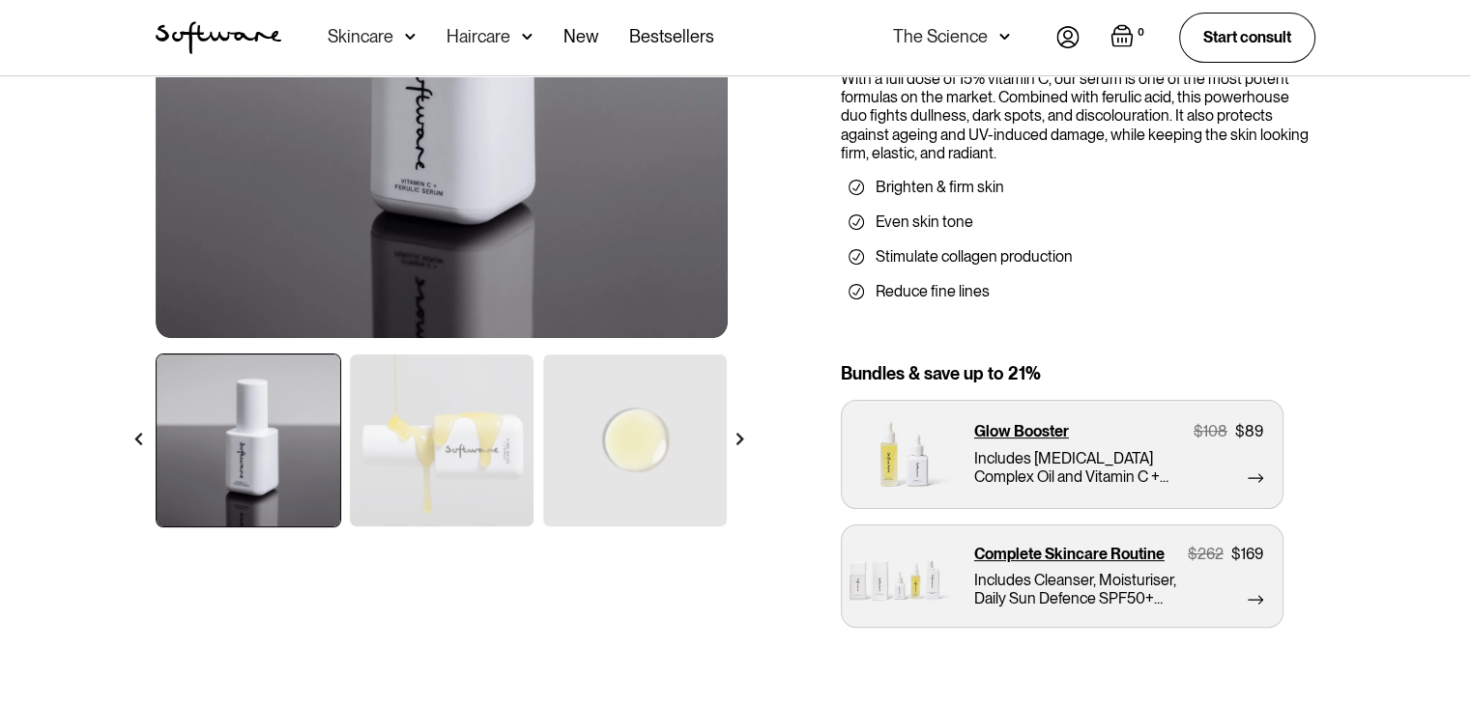
scroll to position [386, 0]
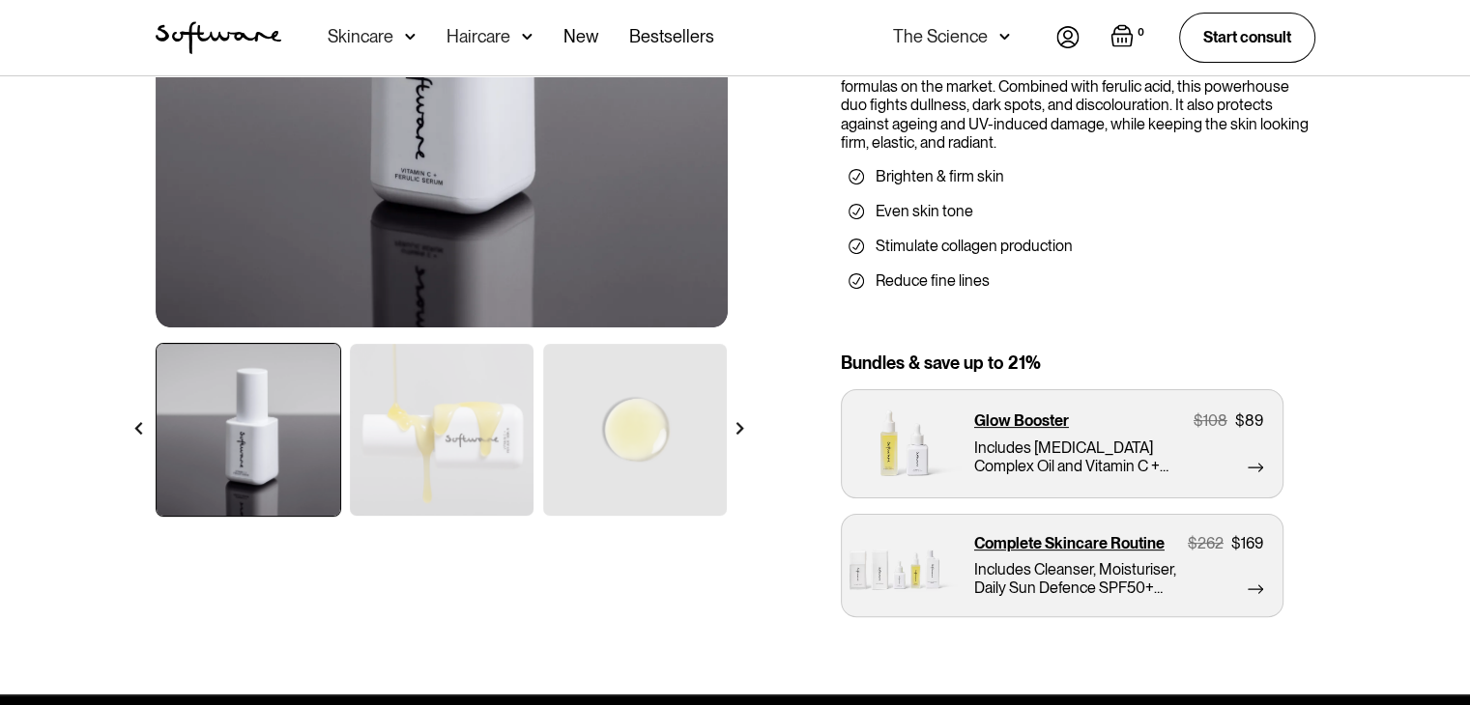
click at [449, 419] on img at bounding box center [442, 430] width 184 height 172
click at [655, 422] on img at bounding box center [635, 430] width 184 height 172
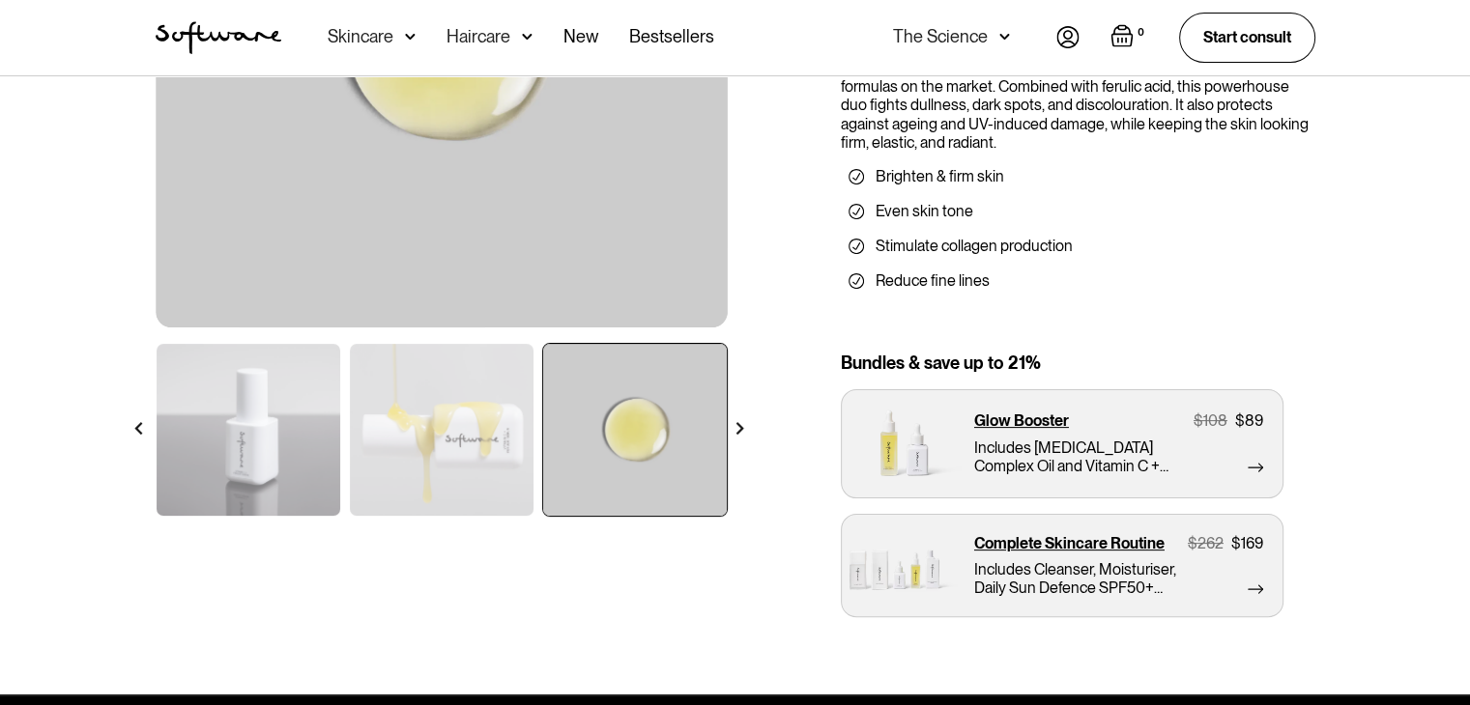
click at [734, 422] on img at bounding box center [739, 428] width 13 height 13
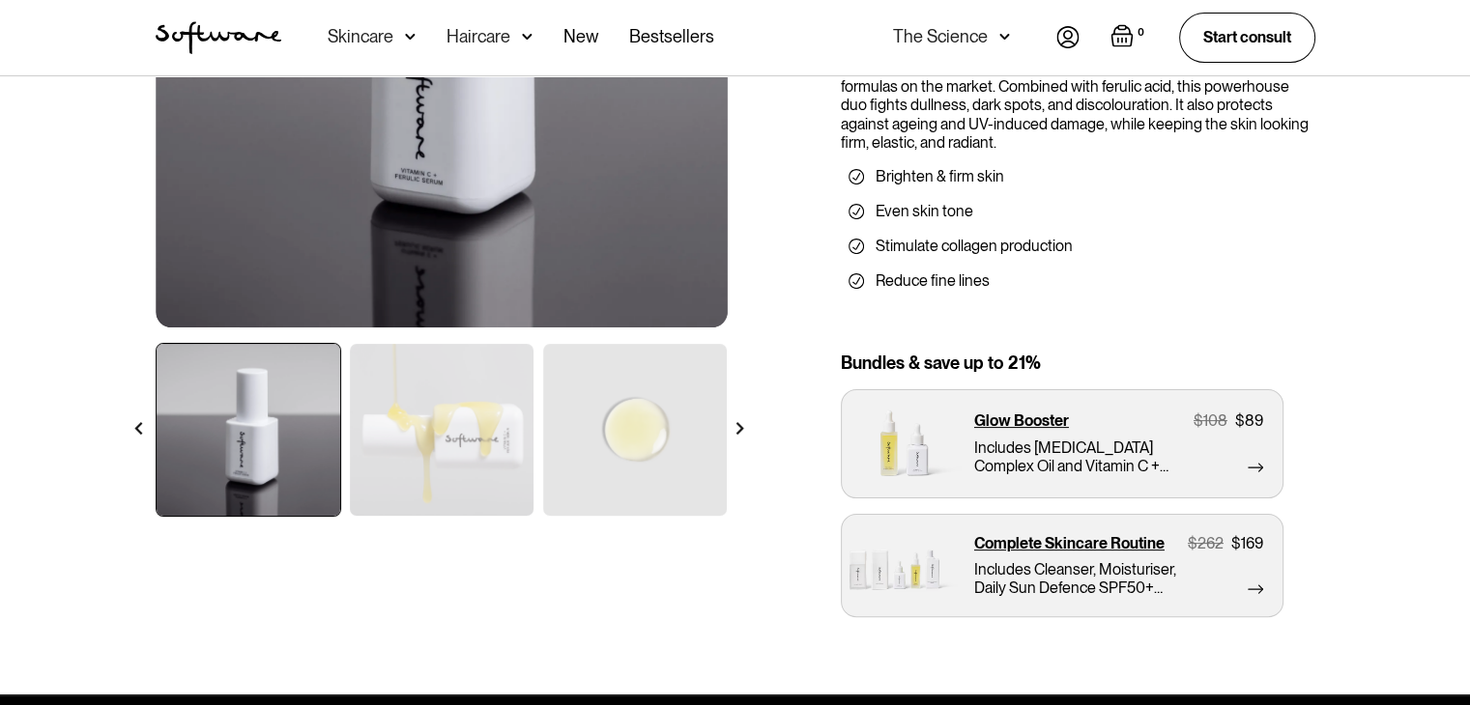
click at [743, 422] on img at bounding box center [739, 428] width 13 height 13
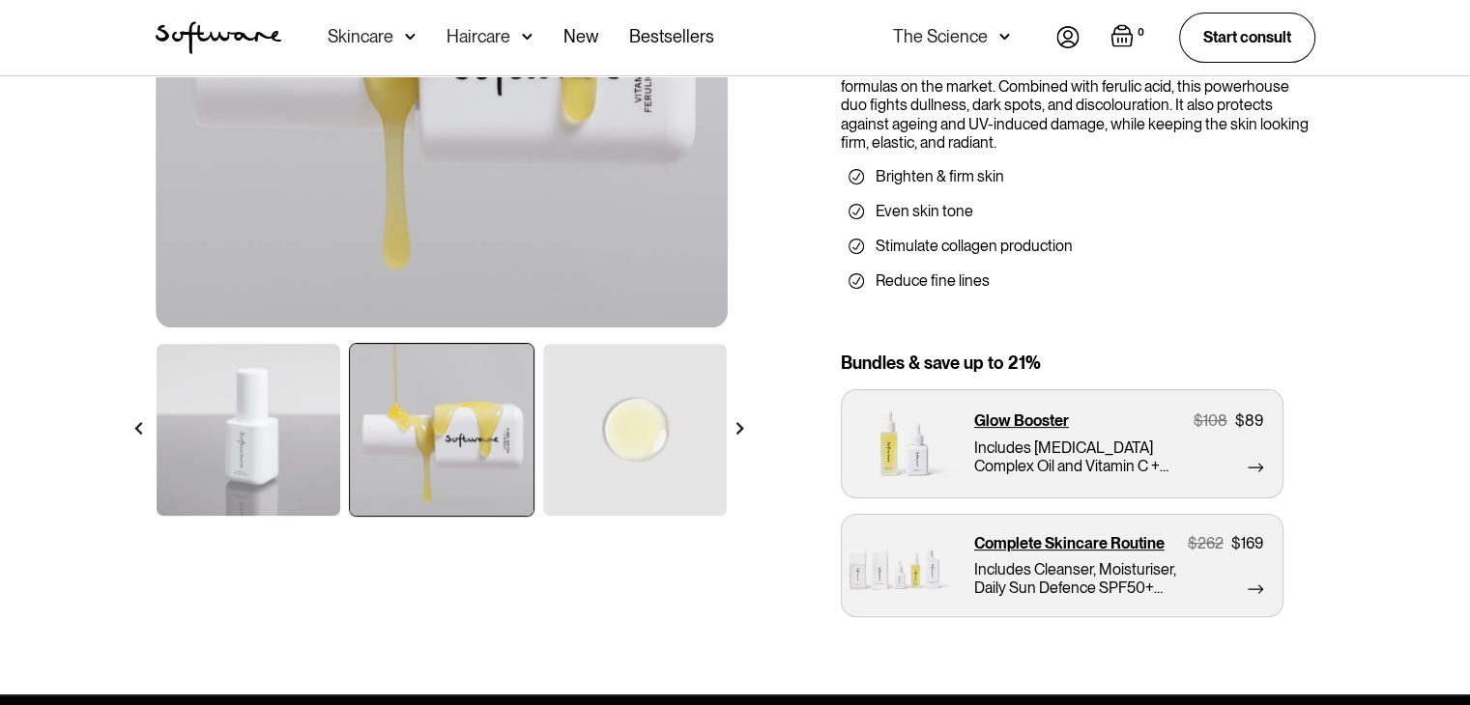
click at [743, 422] on img at bounding box center [739, 428] width 13 height 13
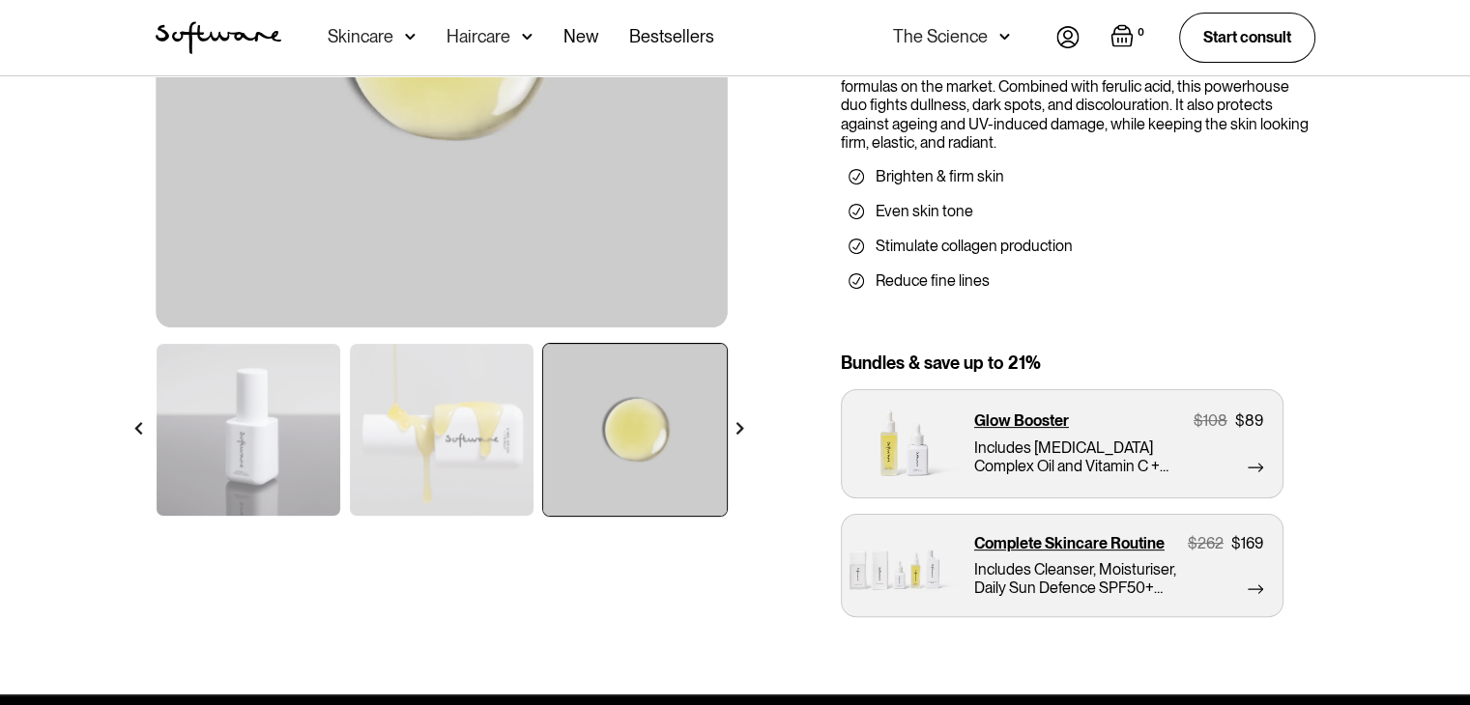
click at [750, 431] on div at bounding box center [740, 429] width 34 height 34
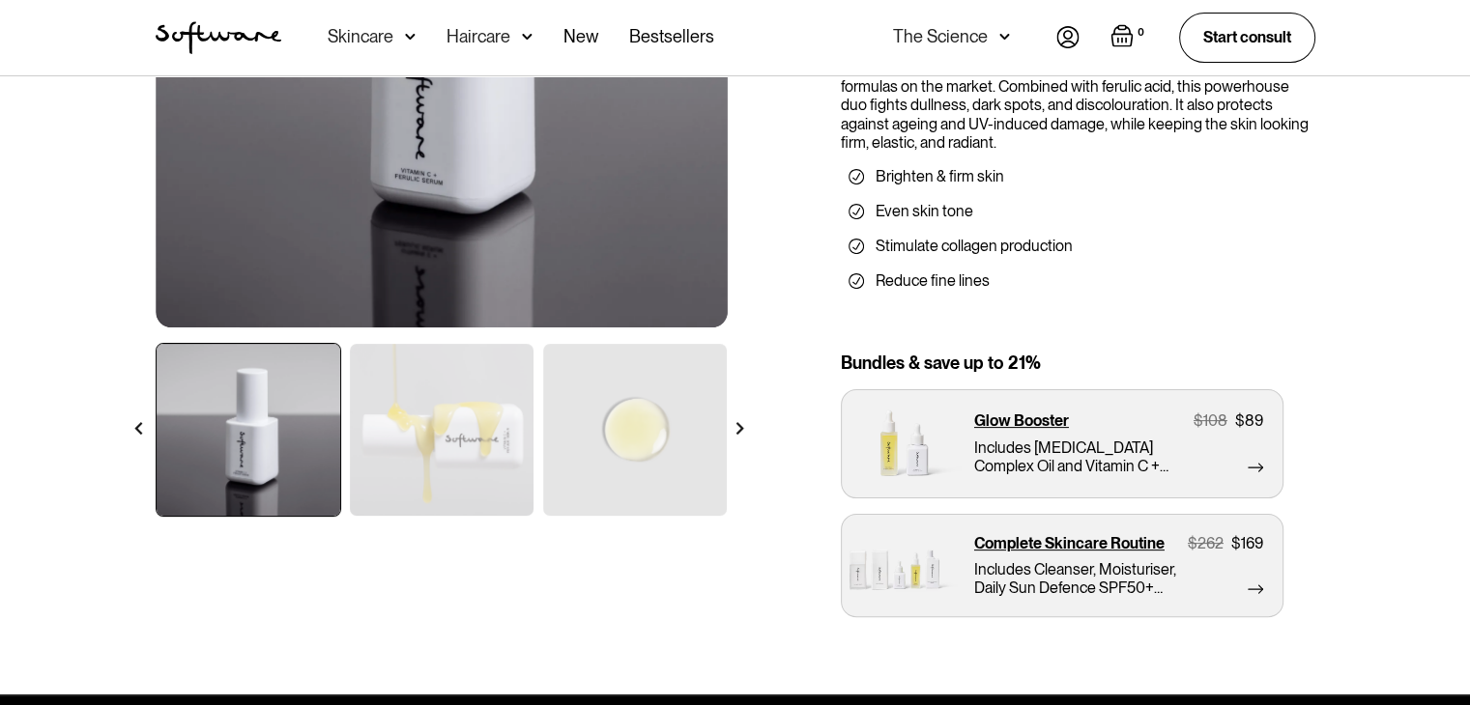
click at [749, 434] on div at bounding box center [740, 429] width 34 height 34
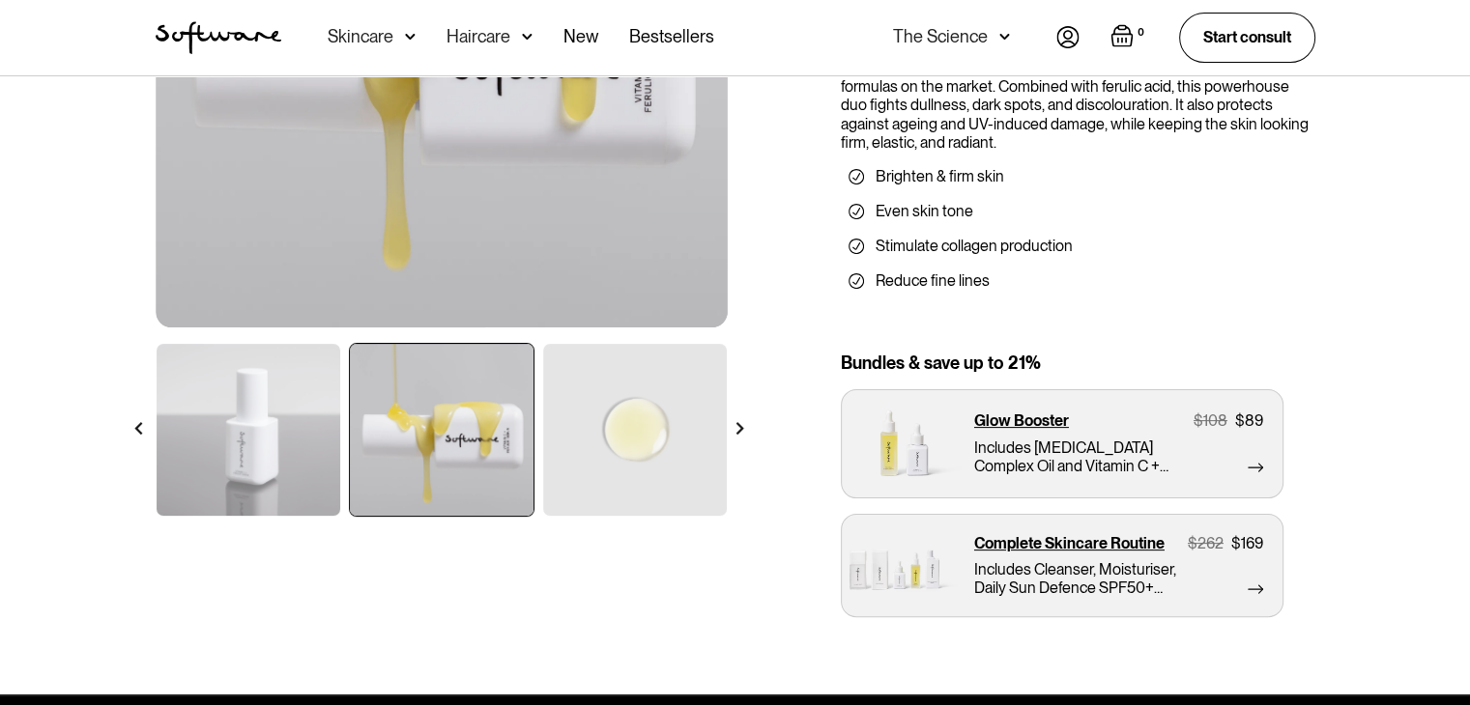
click at [749, 434] on div at bounding box center [740, 429] width 34 height 34
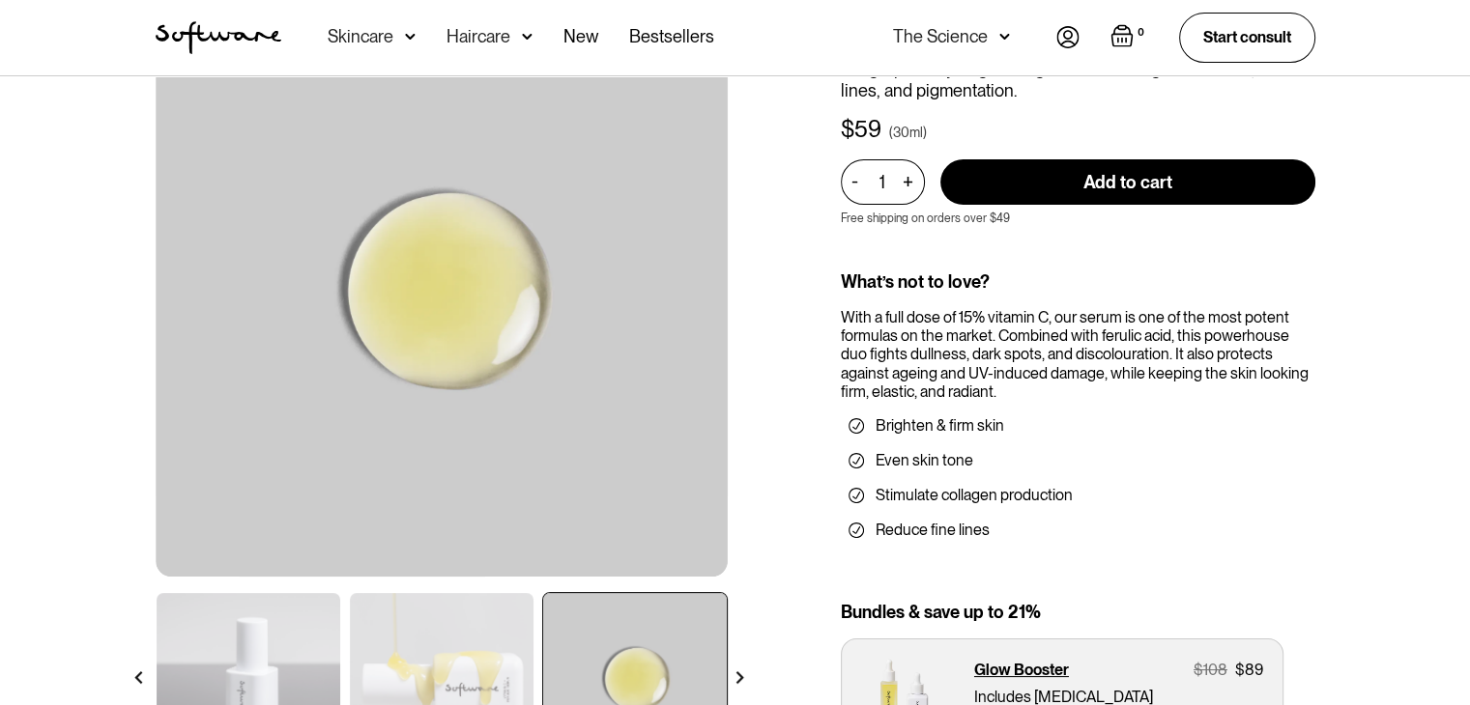
scroll to position [0, 0]
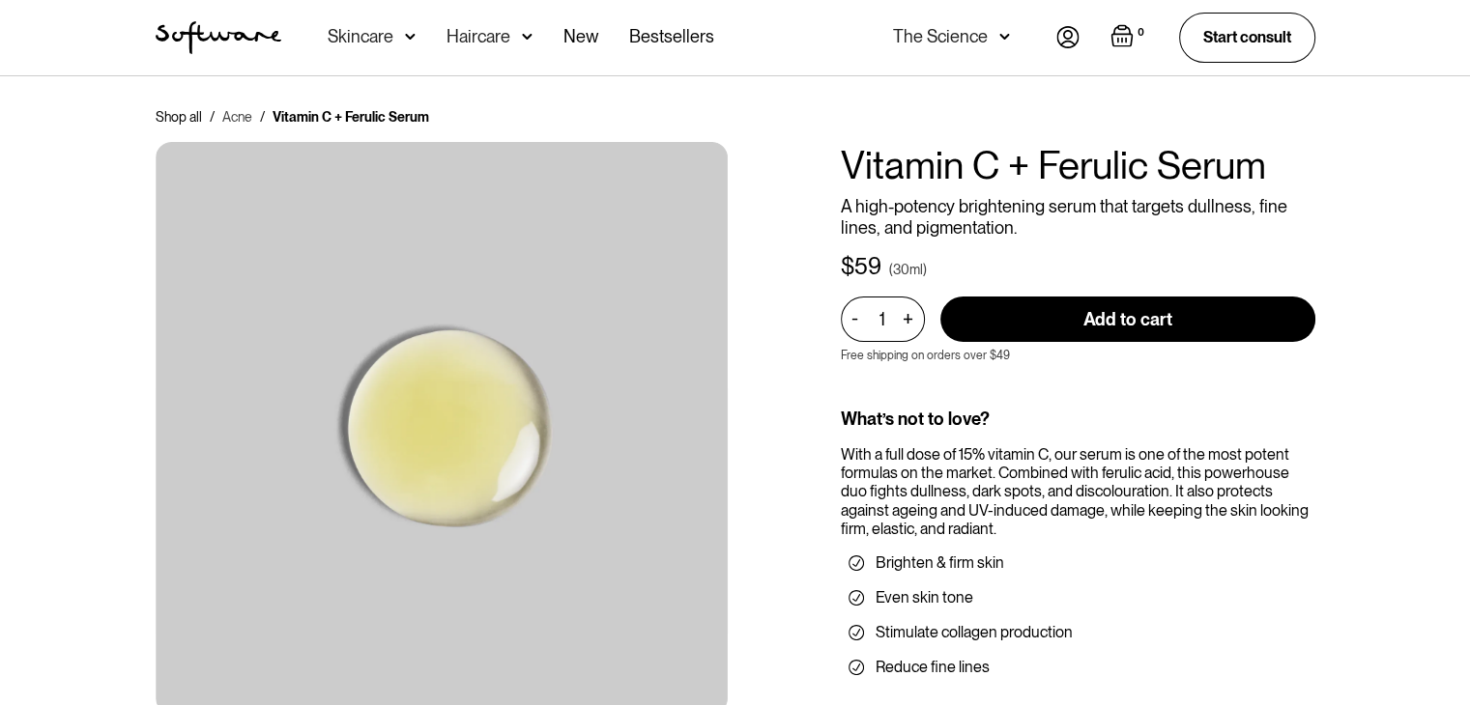
click at [234, 115] on link "Acne" at bounding box center [237, 116] width 30 height 19
click at [1076, 162] on h1 "Vitamin C + Ferulic Serum" at bounding box center [1078, 165] width 474 height 46
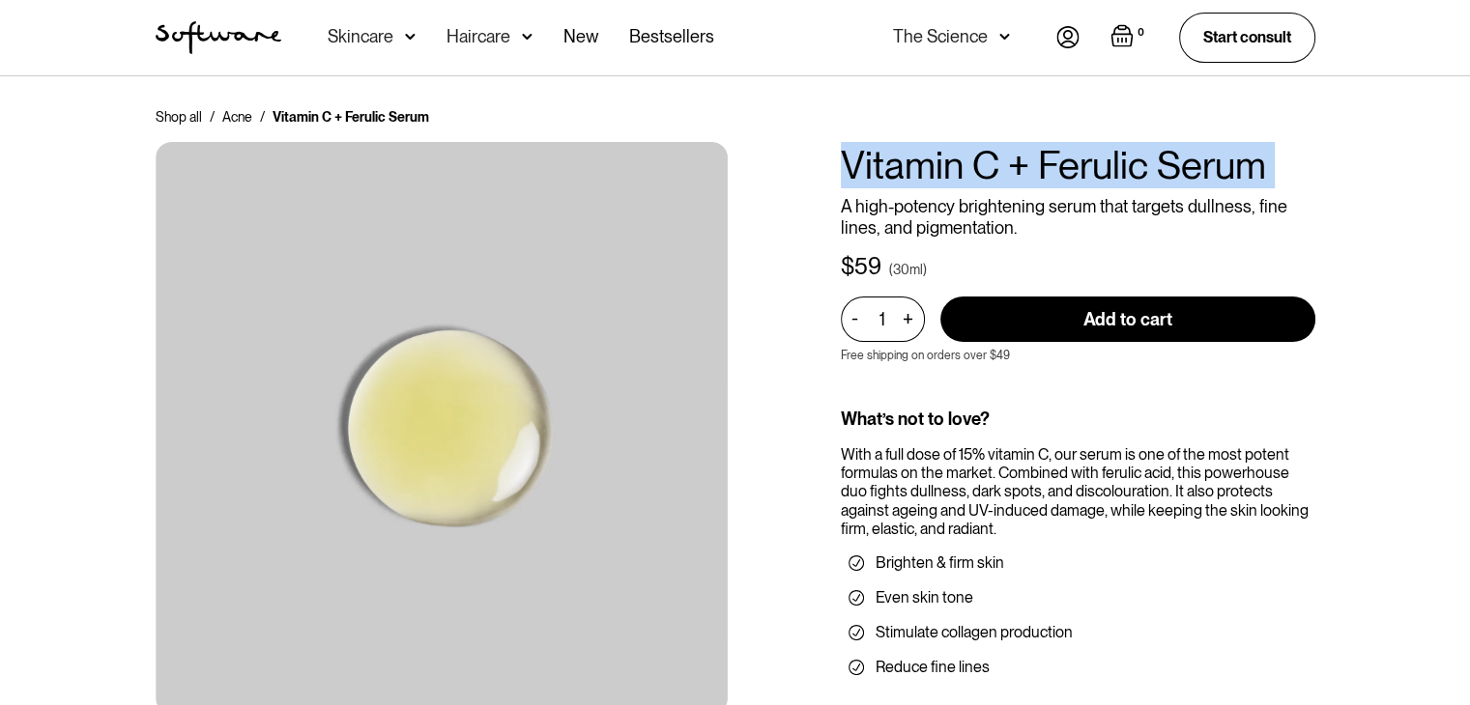
click at [1076, 162] on h1 "Vitamin C + Ferulic Serum" at bounding box center [1078, 165] width 474 height 46
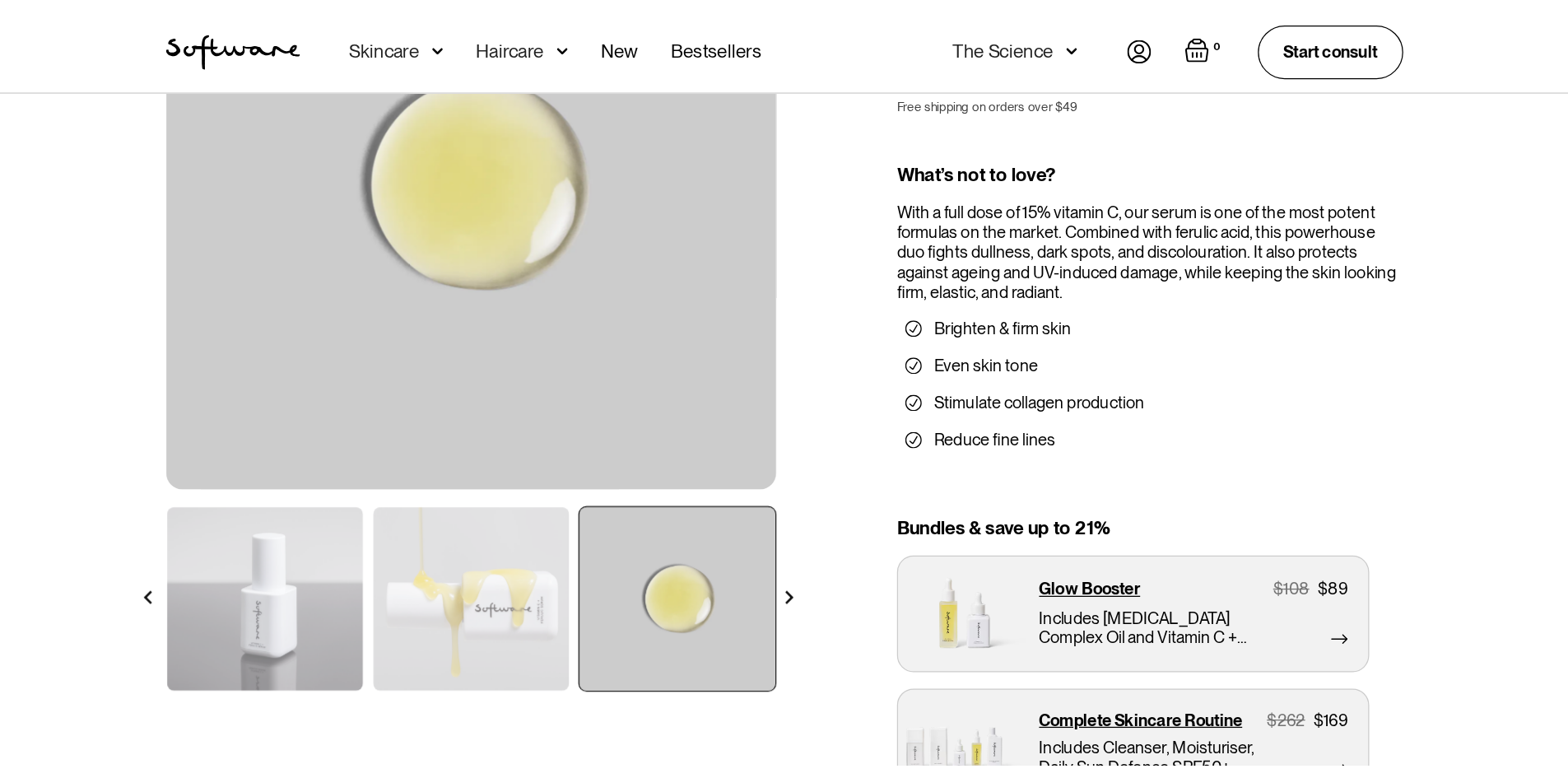
scroll to position [247, 0]
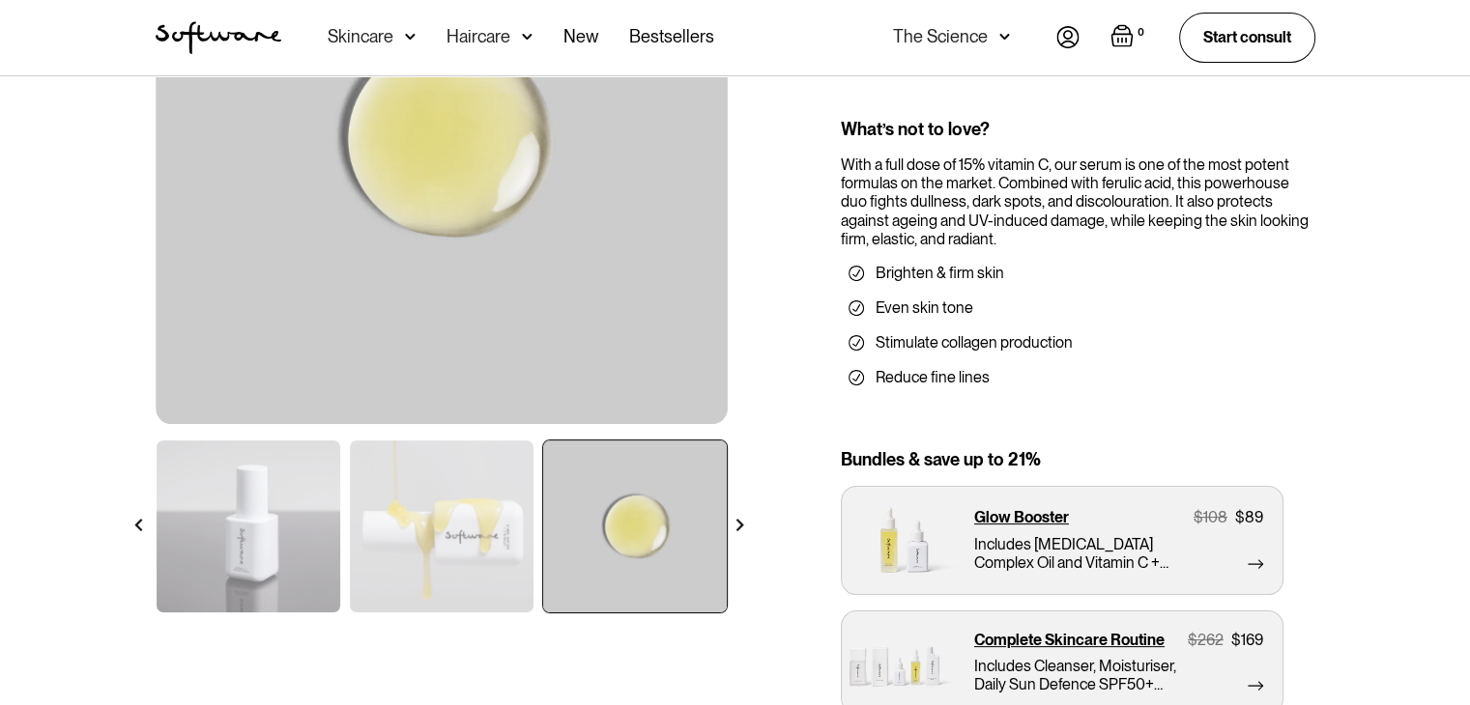
click at [242, 534] on img at bounding box center [249, 527] width 184 height 172
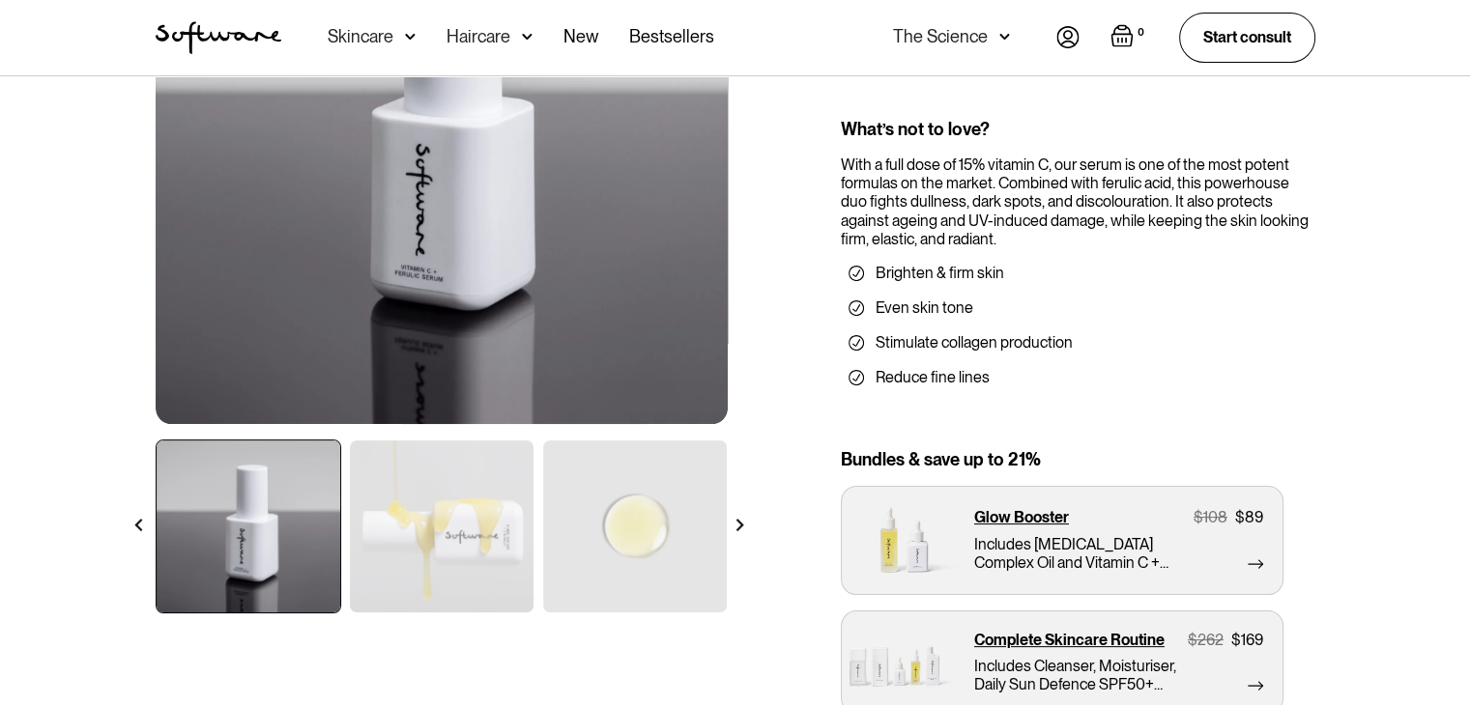
click at [448, 519] on img at bounding box center [442, 527] width 184 height 172
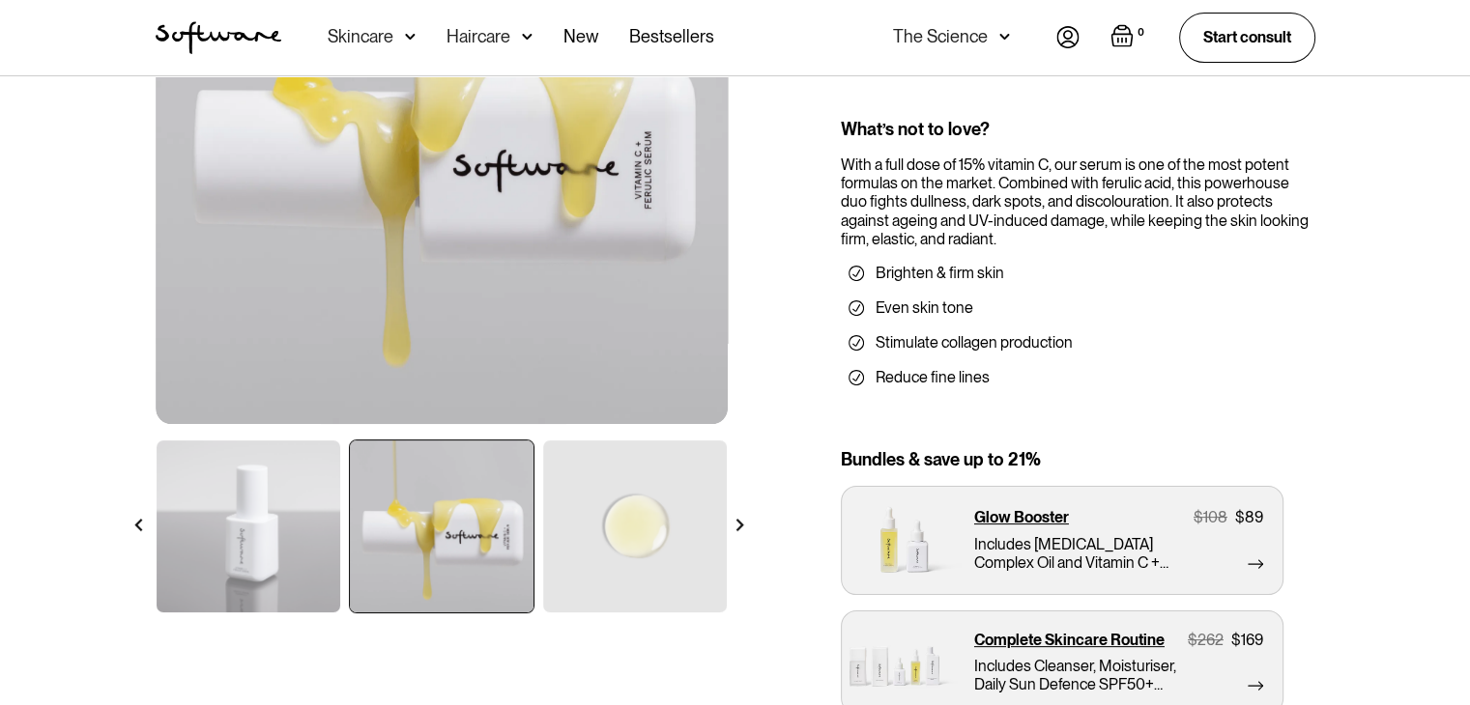
click at [273, 527] on img at bounding box center [249, 527] width 184 height 172
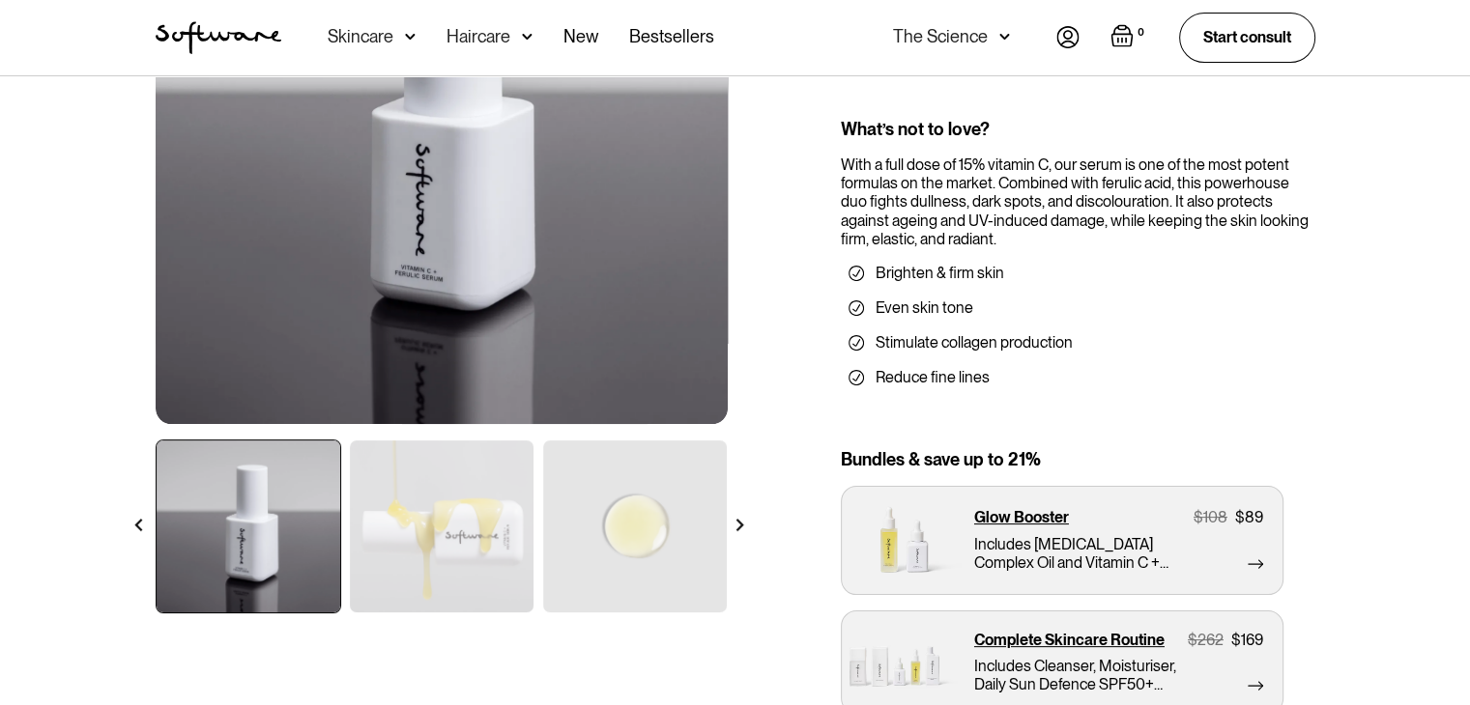
click at [466, 500] on img at bounding box center [442, 527] width 184 height 172
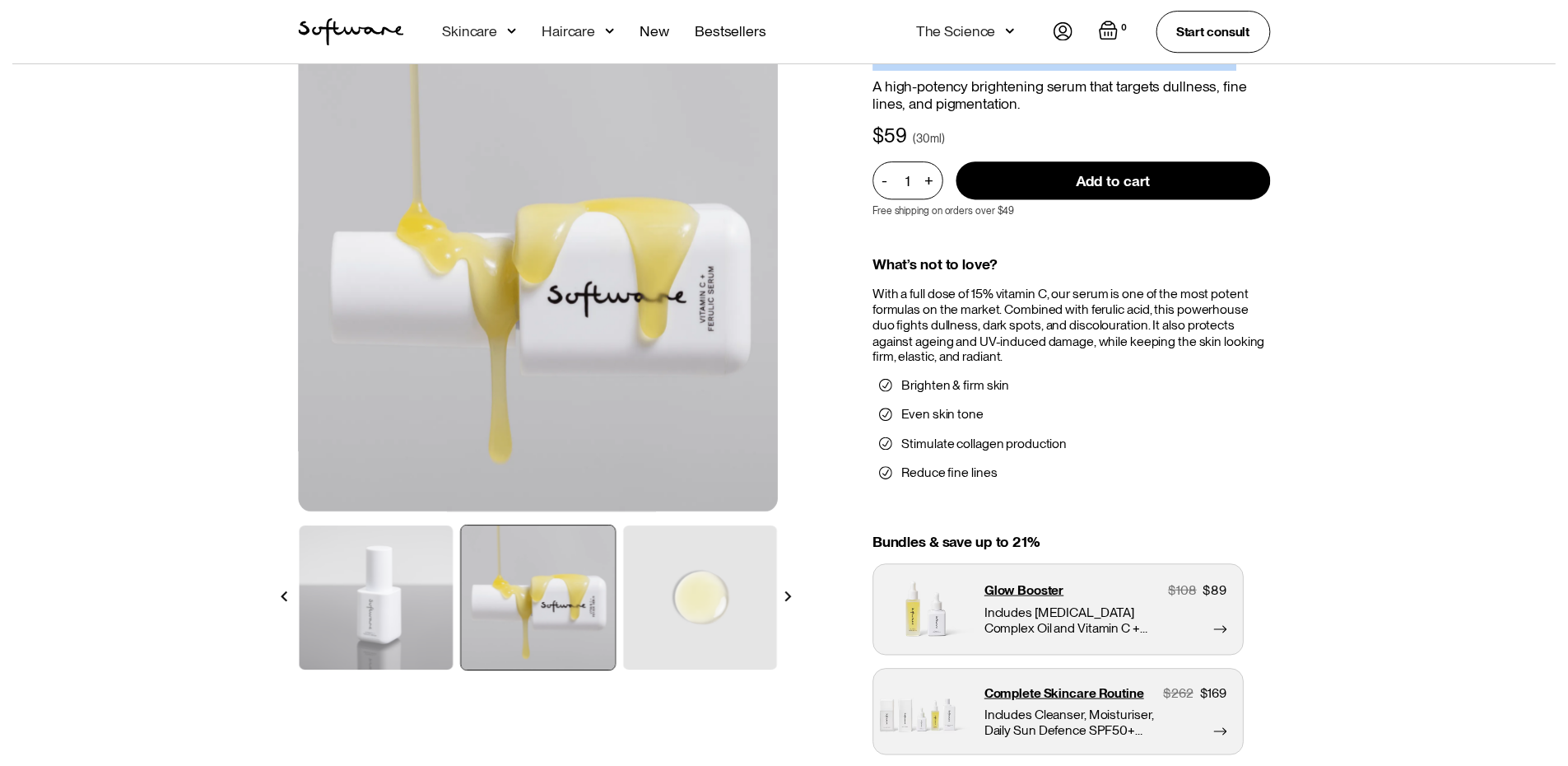
scroll to position [0, 0]
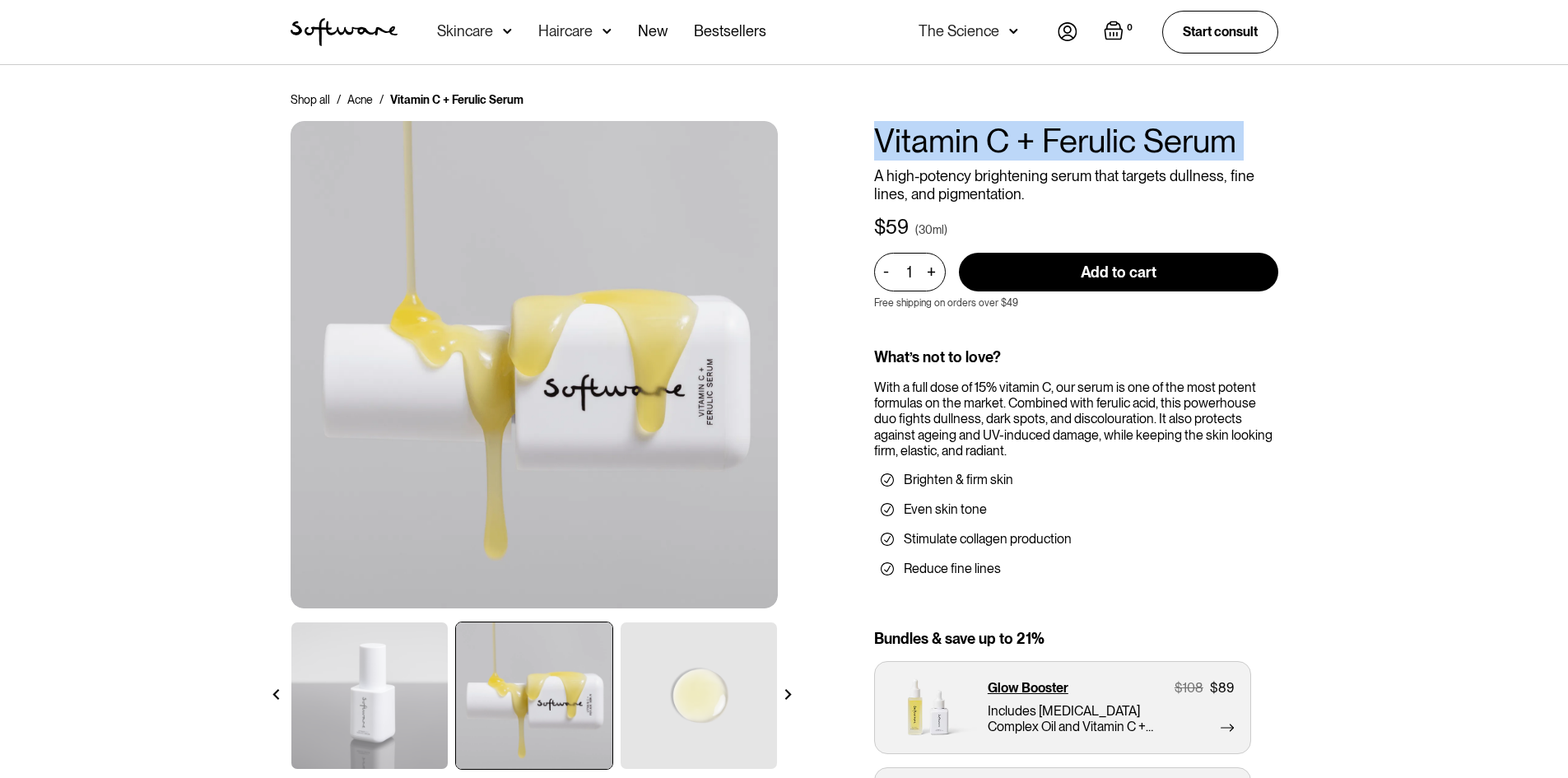
click at [506, 34] on img at bounding box center [507, 31] width 9 height 16
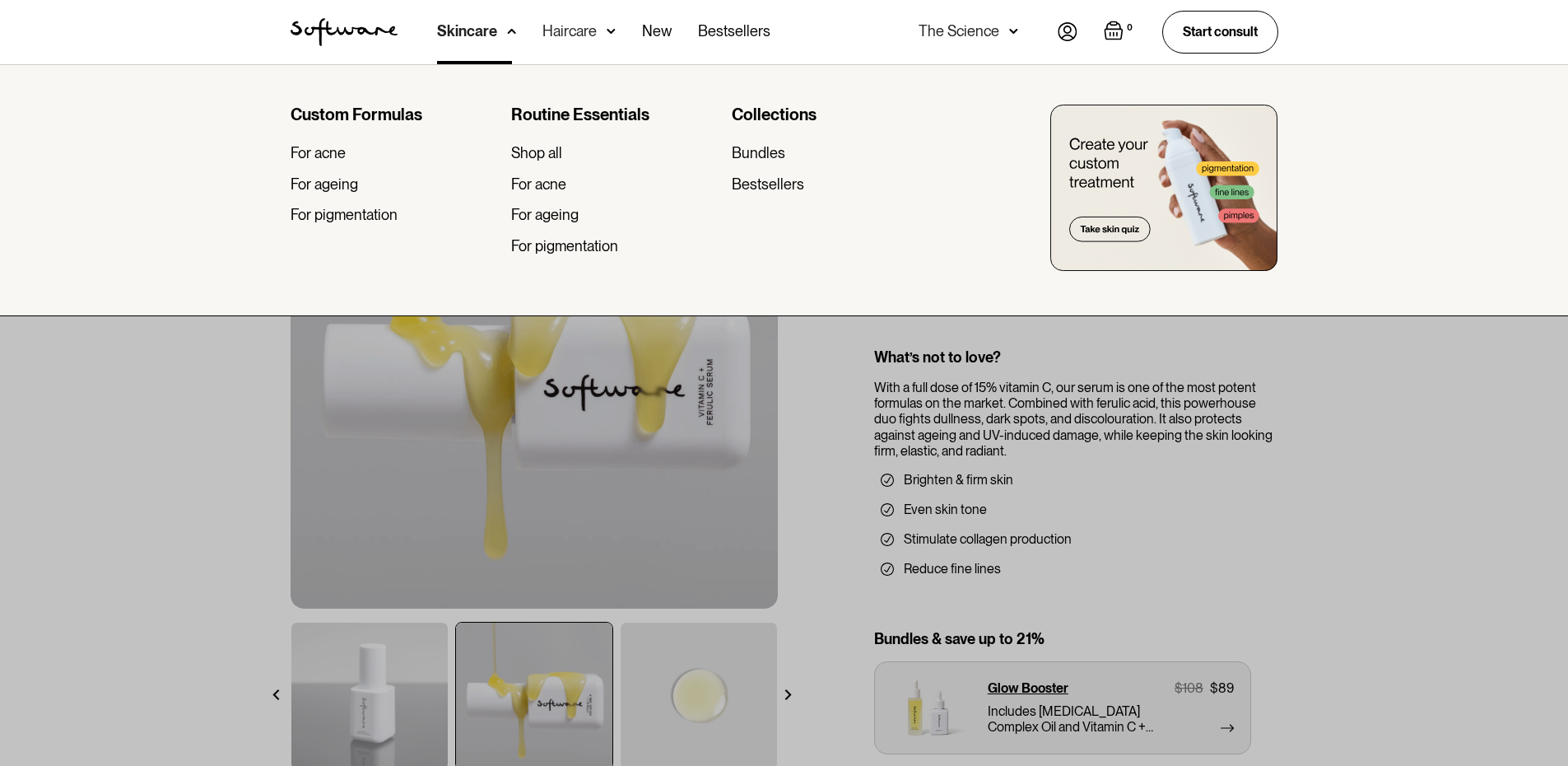
click at [1251, 469] on div at bounding box center [784, 446] width 1568 height 766
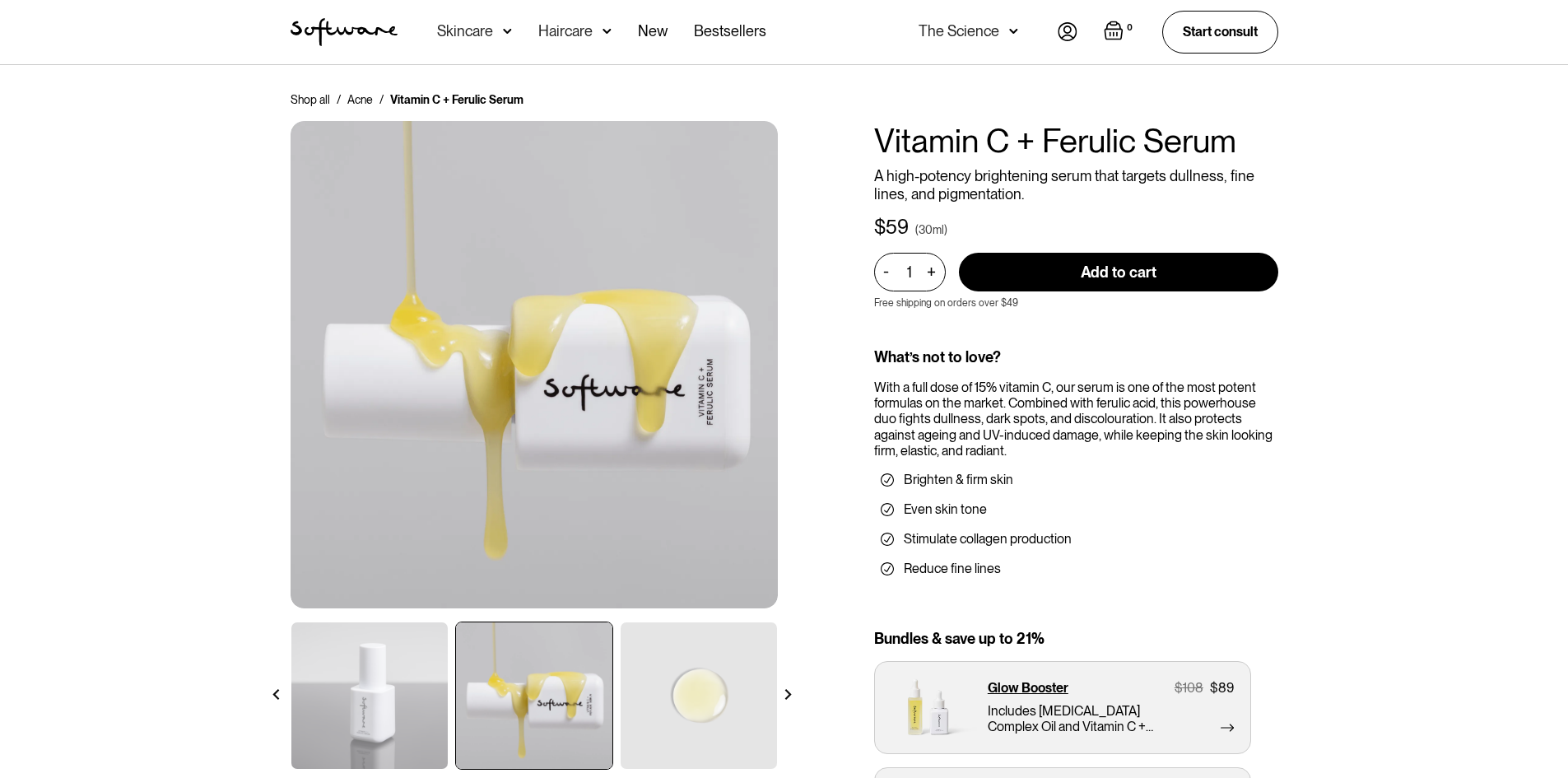
click at [503, 32] on img at bounding box center [507, 31] width 9 height 16
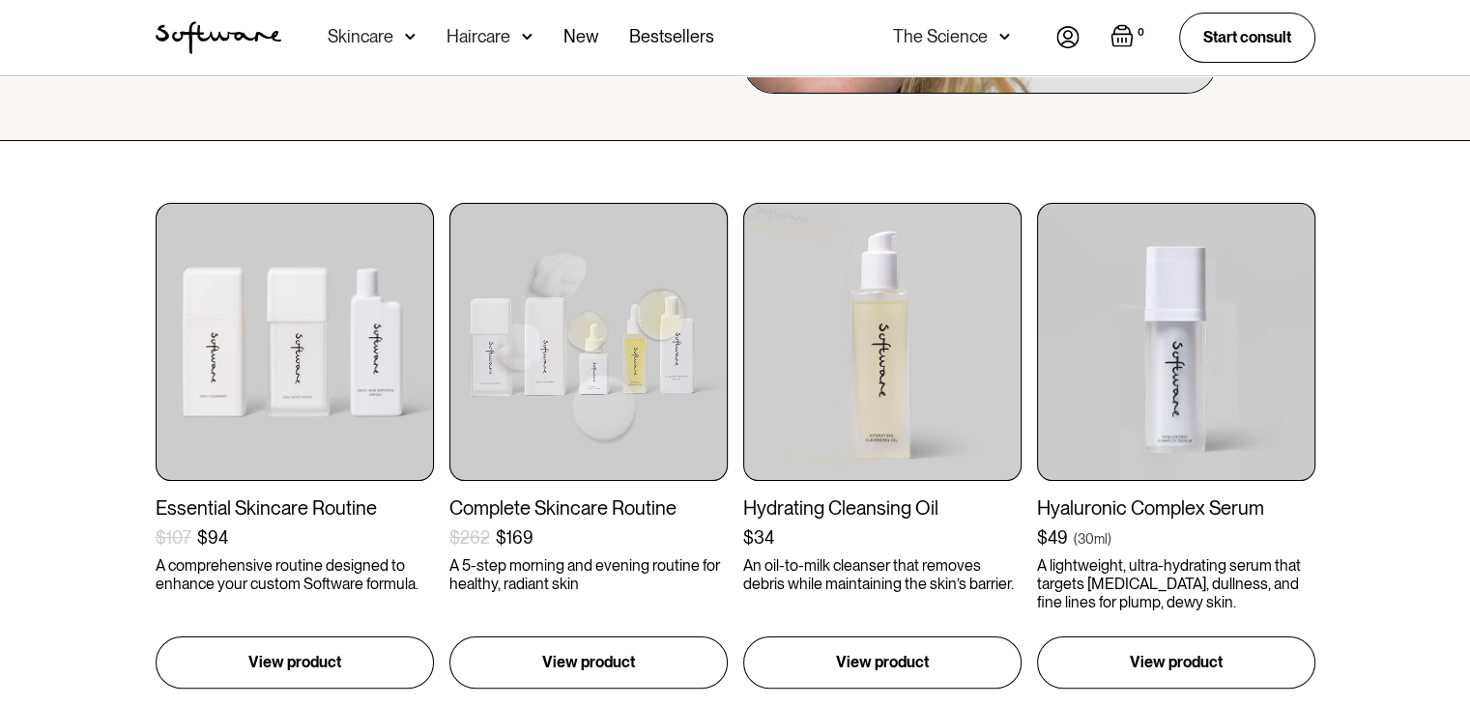
scroll to position [193, 0]
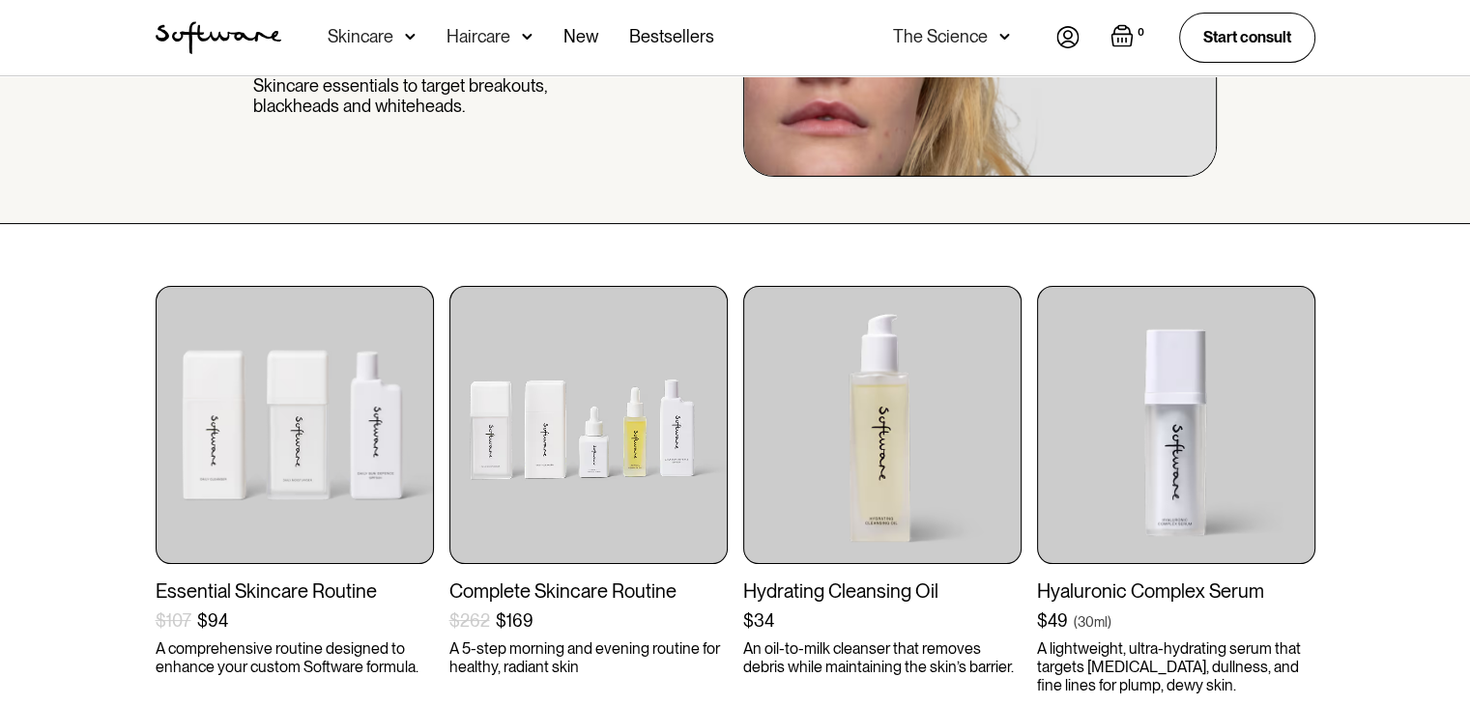
click at [814, 21] on nav "Acne Ageing Pigmentation Everyday care Hair Loss Learn Skincare Custom Formulas…" at bounding box center [668, 37] width 775 height 75
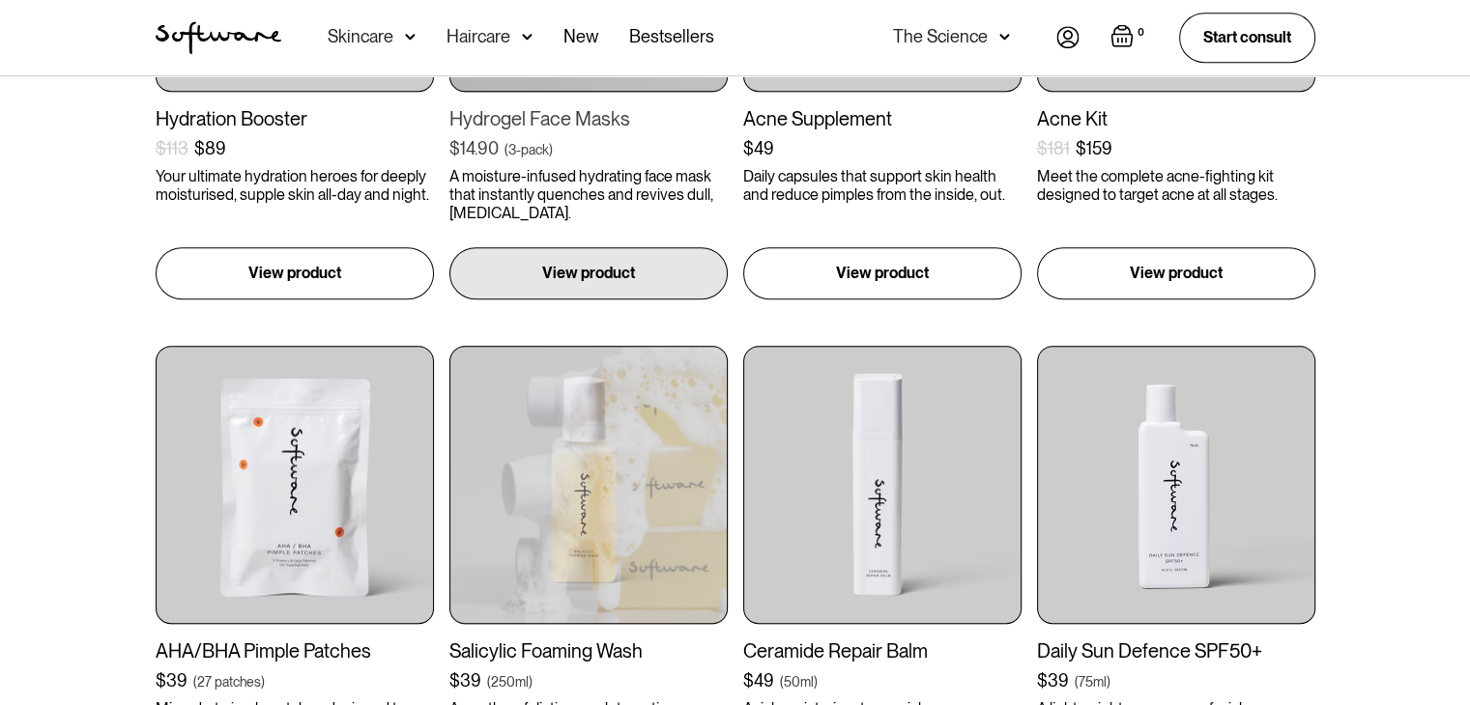
scroll to position [1069, 0]
